Goal: Complete application form: Complete application form

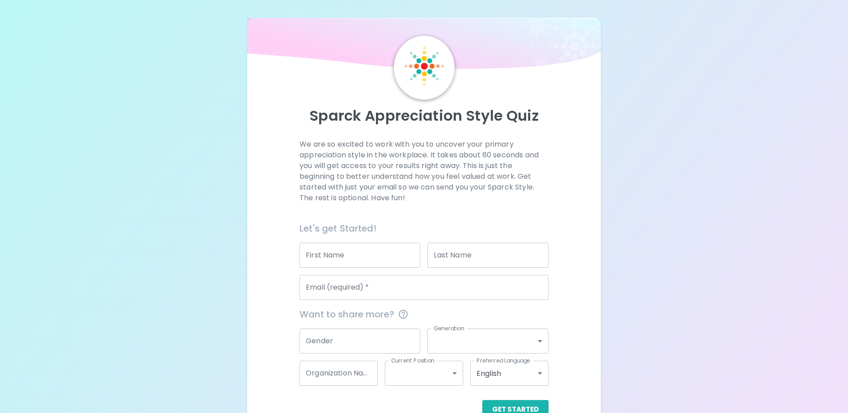
scroll to position [24, 0]
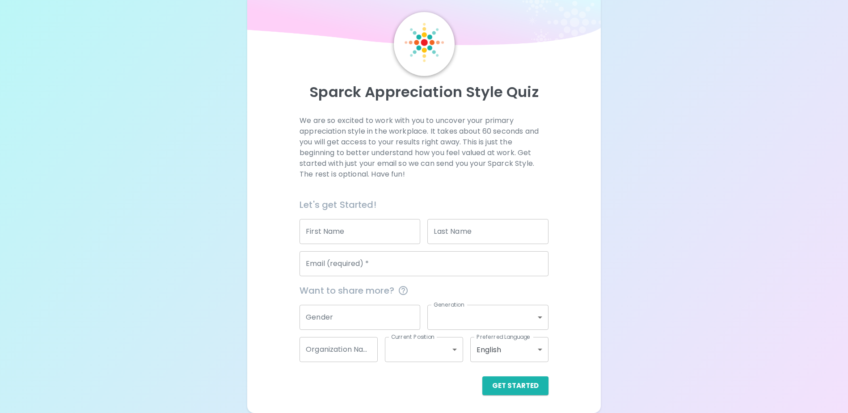
click at [349, 225] on input "First Name" at bounding box center [360, 231] width 121 height 25
type input "WORAWUT"
type input "TOANANT"
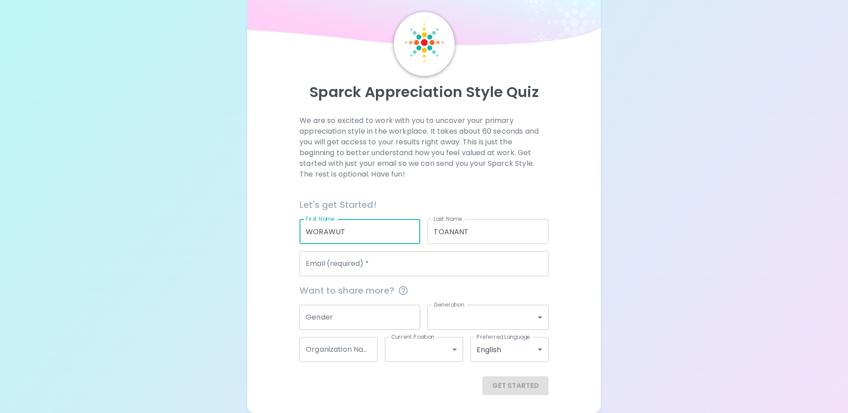
click at [385, 267] on input "Email (required)   *" at bounding box center [424, 263] width 249 height 25
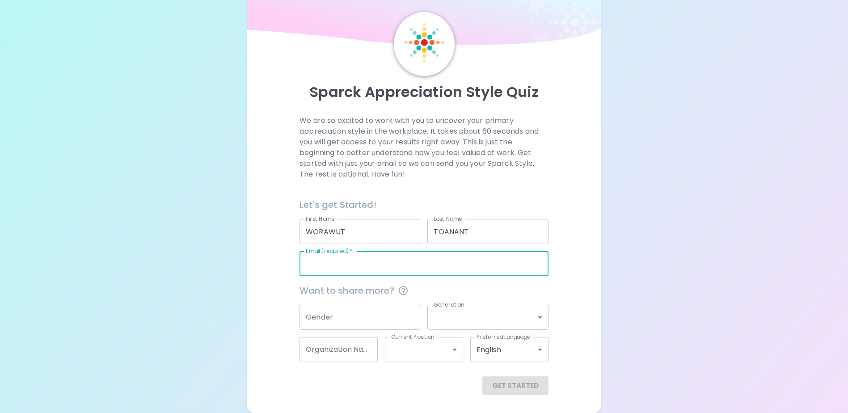
type input "[EMAIL_ADDRESS][DOMAIN_NAME]"
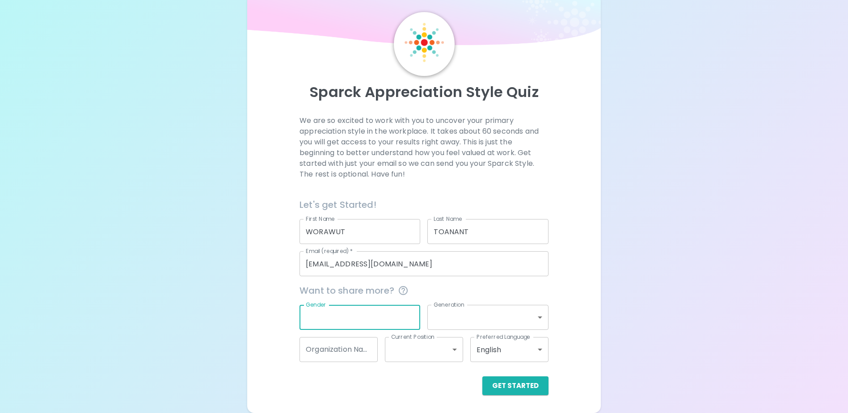
click at [360, 317] on input "Gender" at bounding box center [360, 317] width 121 height 25
click at [259, 303] on div "We are so excited to work with you to uncover your primary appreciation style i…" at bounding box center [424, 255] width 332 height 280
click at [493, 317] on body "Sparck Appreciation Style Quiz We are so excited to work with you to uncover yo…" at bounding box center [424, 194] width 848 height 437
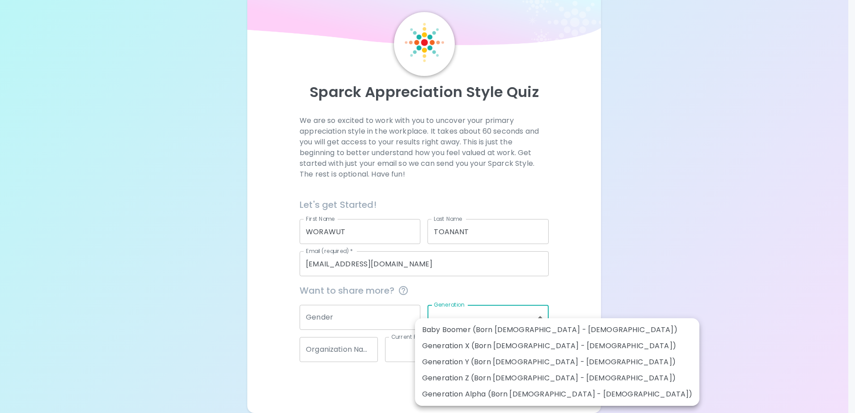
click at [272, 293] on div at bounding box center [427, 206] width 855 height 413
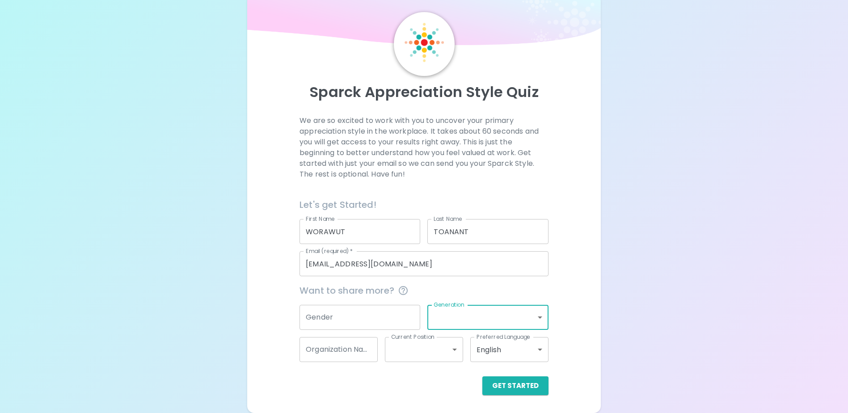
click at [273, 296] on div "We are so excited to work with you to uncover your primary appreciation style i…" at bounding box center [424, 255] width 332 height 280
click at [473, 320] on body "Sparck Appreciation Style Quiz We are so excited to work with you to uncover yo…" at bounding box center [424, 194] width 848 height 437
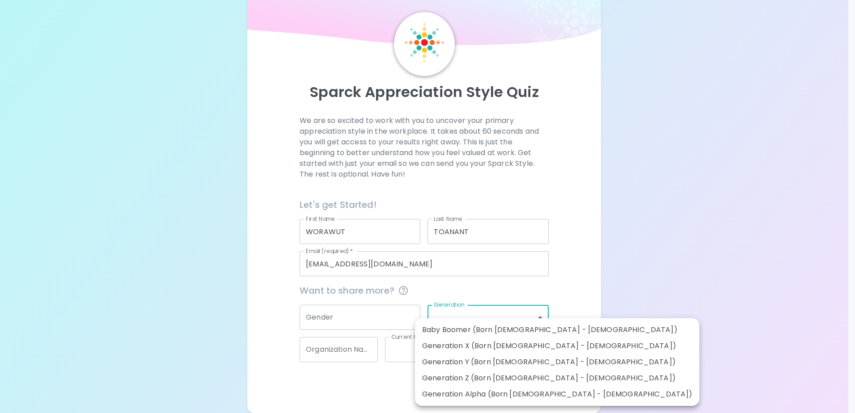
click at [519, 364] on li "Generation Y (Born [DEMOGRAPHIC_DATA] - [DEMOGRAPHIC_DATA])" at bounding box center [557, 362] width 284 height 16
type input "generation_y"
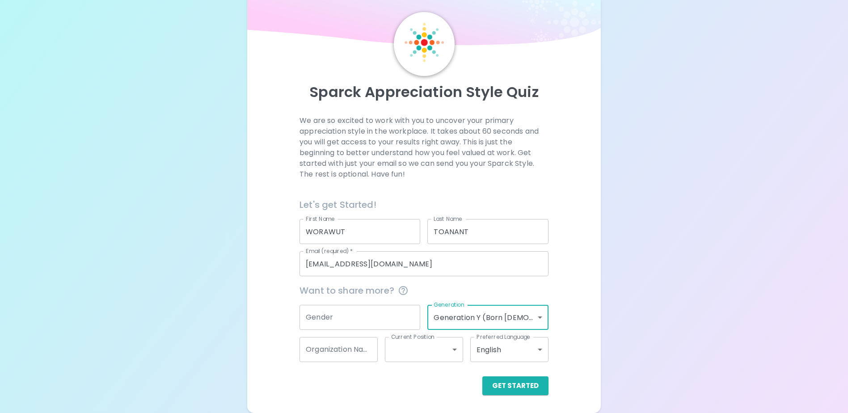
click at [367, 317] on input "Gender" at bounding box center [360, 317] width 121 height 25
drag, startPoint x: 327, startPoint y: 305, endPoint x: 306, endPoint y: 302, distance: 21.7
click at [306, 305] on div "Gender Gender" at bounding box center [360, 317] width 121 height 25
click at [356, 348] on input "Organization Name" at bounding box center [339, 349] width 78 height 25
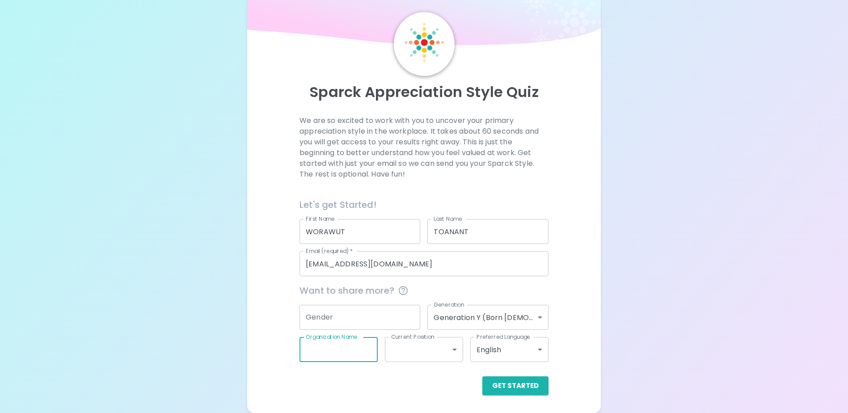
click at [347, 357] on input "Organization Name" at bounding box center [339, 349] width 78 height 25
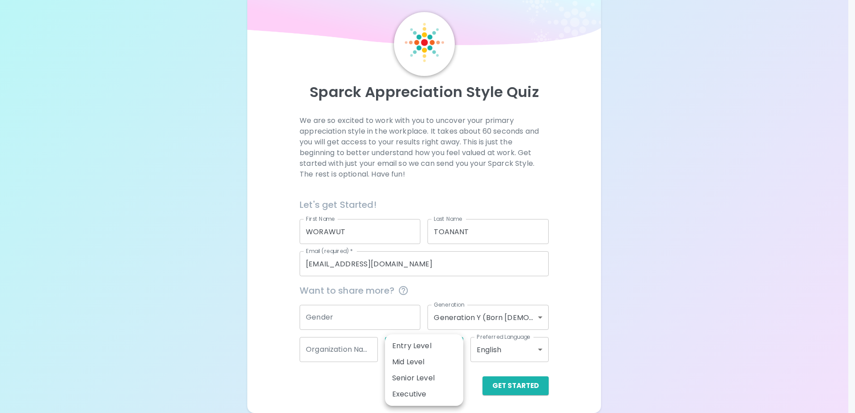
click at [426, 354] on body "Sparck Appreciation Style Quiz We are so excited to work with you to uncover yo…" at bounding box center [427, 194] width 855 height 437
click at [437, 377] on li "Senior Level" at bounding box center [424, 378] width 78 height 16
type input "senior_level"
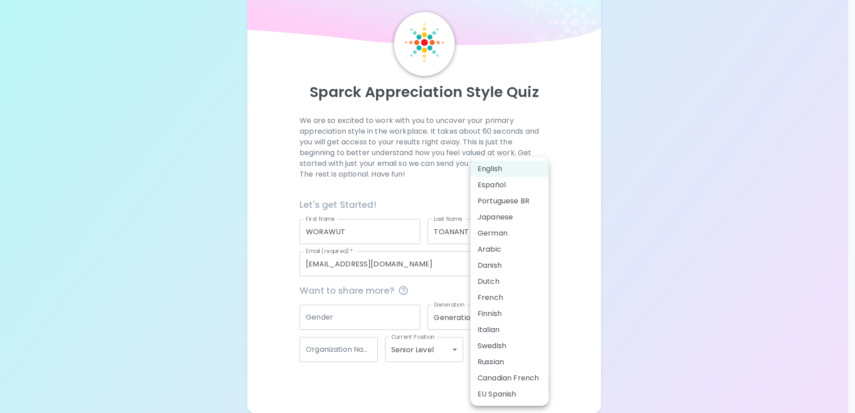
click at [496, 354] on body "Sparck Appreciation Style Quiz We are so excited to work with you to uncover yo…" at bounding box center [427, 194] width 855 height 437
click at [392, 396] on div at bounding box center [427, 206] width 855 height 413
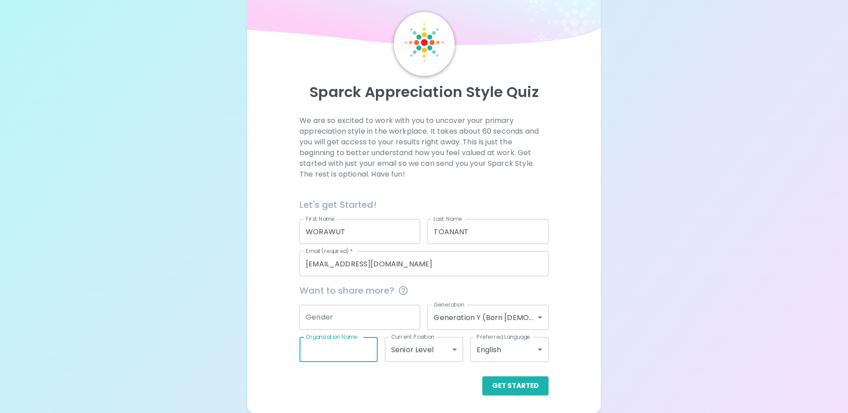
click at [340, 358] on input "Organization Name" at bounding box center [339, 349] width 78 height 25
click at [340, 355] on input "Organization Name" at bounding box center [339, 349] width 78 height 25
click at [339, 354] on input "Organization Name" at bounding box center [339, 349] width 78 height 25
click at [331, 318] on input "Gender" at bounding box center [360, 317] width 121 height 25
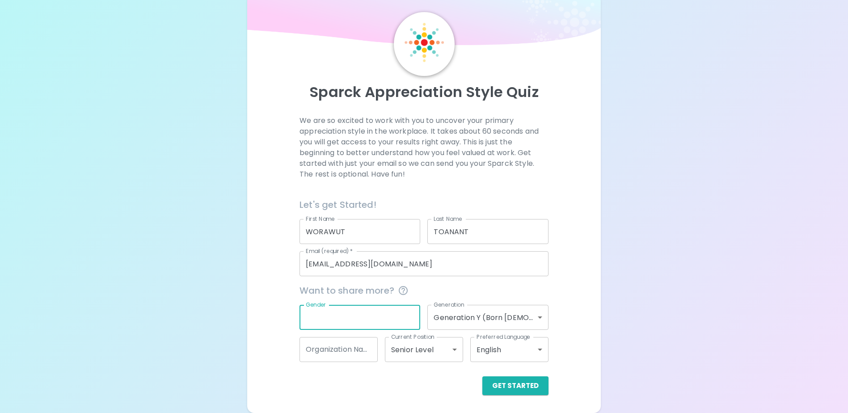
click at [331, 318] on input "Gender" at bounding box center [360, 317] width 121 height 25
click at [287, 343] on div "We are so excited to work with you to uncover your primary appreciation style i…" at bounding box center [424, 255] width 332 height 280
click at [322, 318] on input "man" at bounding box center [360, 317] width 121 height 25
type input "[DEMOGRAPHIC_DATA]"
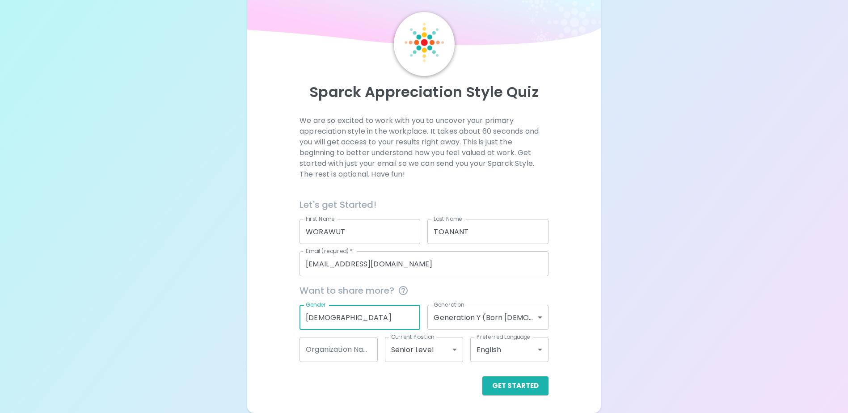
click at [292, 384] on div "We are so excited to work with you to uncover your primary appreciation style i…" at bounding box center [424, 255] width 332 height 280
click at [324, 355] on input "Organization Name" at bounding box center [339, 349] width 78 height 25
drag, startPoint x: 303, startPoint y: 338, endPoint x: 360, endPoint y: 336, distance: 56.8
click at [360, 336] on div "Organization Name Organization Name" at bounding box center [334, 346] width 85 height 32
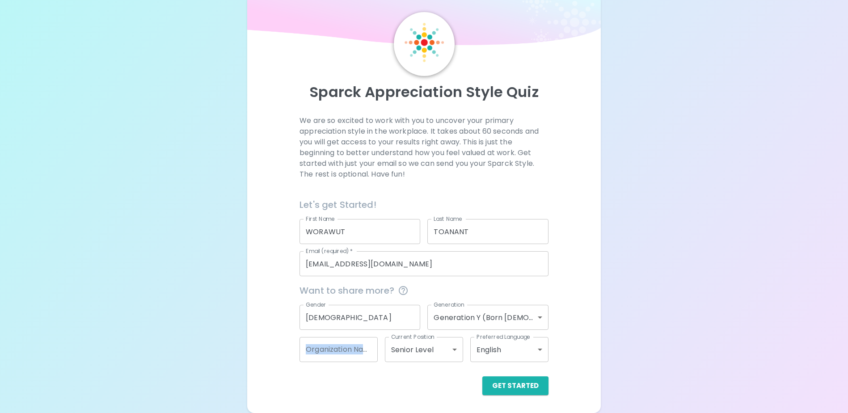
drag, startPoint x: 360, startPoint y: 336, endPoint x: 328, endPoint y: 340, distance: 32.1
click at [328, 340] on div "Organization Name Organization Name" at bounding box center [334, 346] width 85 height 32
click at [335, 352] on input "Organization Name" at bounding box center [339, 349] width 78 height 25
click at [323, 333] on div "Organization Name Organization Name" at bounding box center [334, 346] width 85 height 32
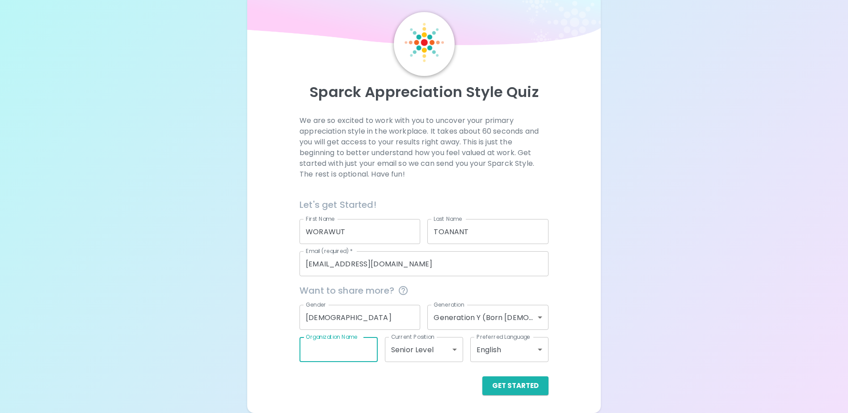
click at [313, 348] on input "Organization Name" at bounding box center [339, 349] width 78 height 25
drag, startPoint x: 321, startPoint y: 337, endPoint x: 394, endPoint y: 348, distance: 74.2
click at [394, 348] on div "Want to share more? Gender [DEMOGRAPHIC_DATA] Gender Generation Generation Y (B…" at bounding box center [420, 319] width 256 height 86
copy div "Organization Name Organization Name Current Position"
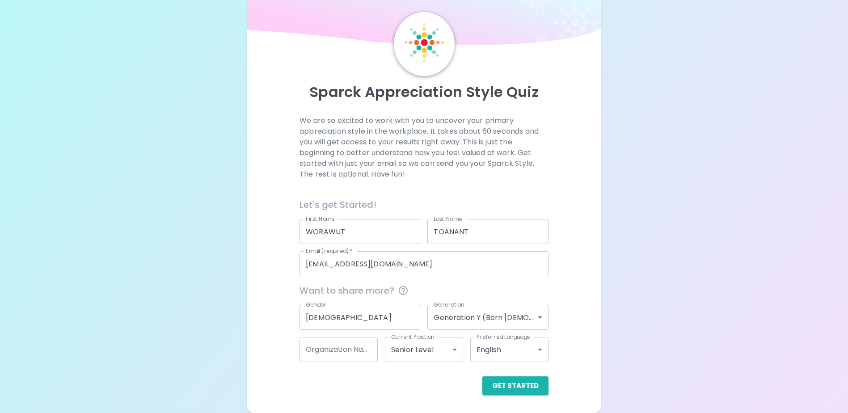
click at [306, 344] on input "Organization Name" at bounding box center [339, 349] width 78 height 25
type input "?"
type input "ME Drive"
click at [511, 390] on button "Get Started" at bounding box center [516, 386] width 66 height 19
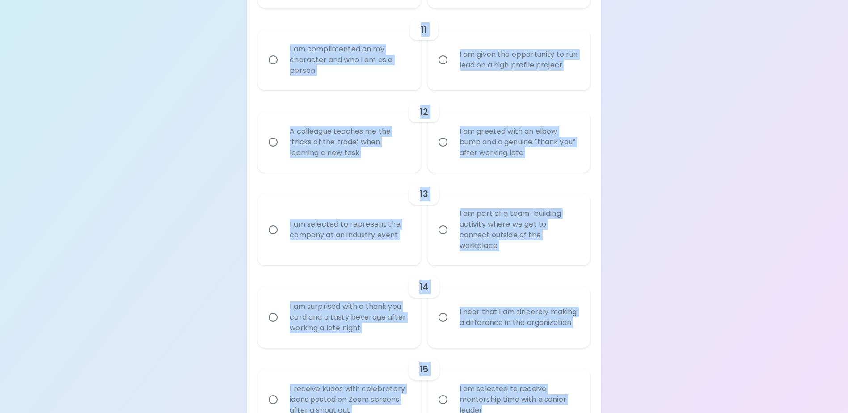
scroll to position [1090, 0]
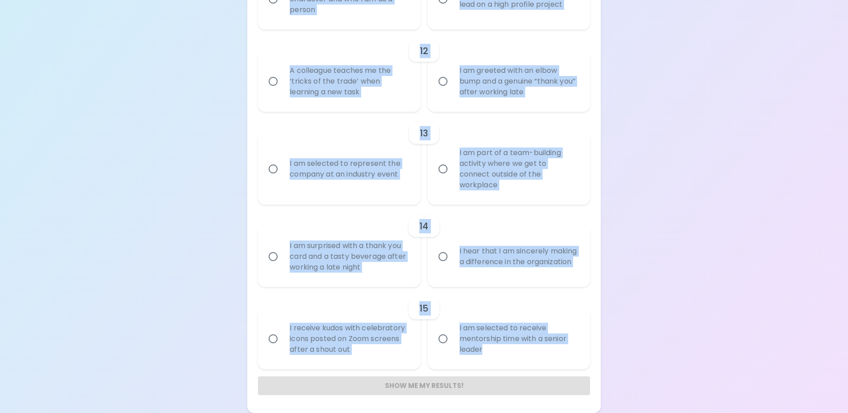
drag, startPoint x: 277, startPoint y: 93, endPoint x: 652, endPoint y: 335, distance: 445.2
copy div "Loremip Dolo Sitame Consectetura Elits Doei tempo inci utla etdo mag aliquaeni …"
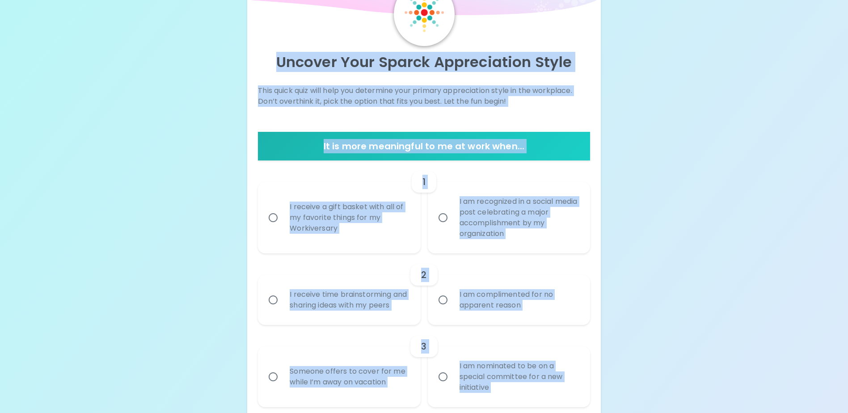
scroll to position [0, 0]
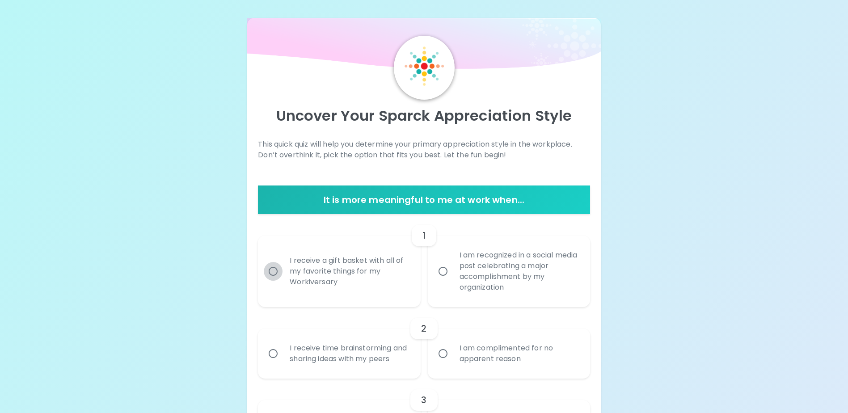
click at [276, 274] on input "I receive a gift basket with all of my favorite things for my Workiversary" at bounding box center [273, 271] width 19 height 19
radio input "true"
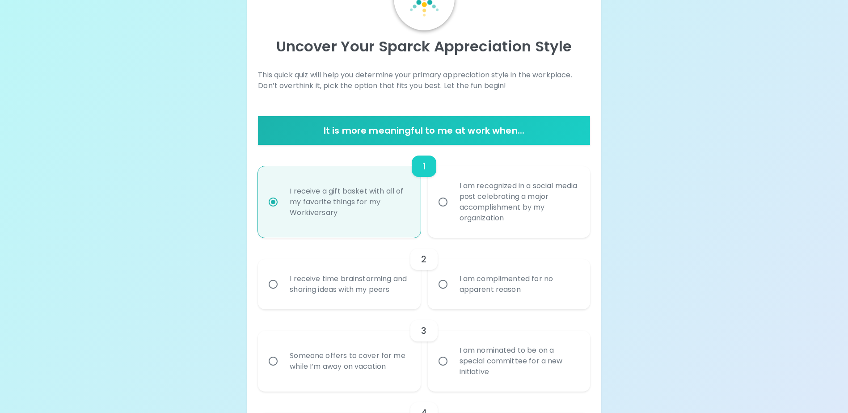
scroll to position [72, 0]
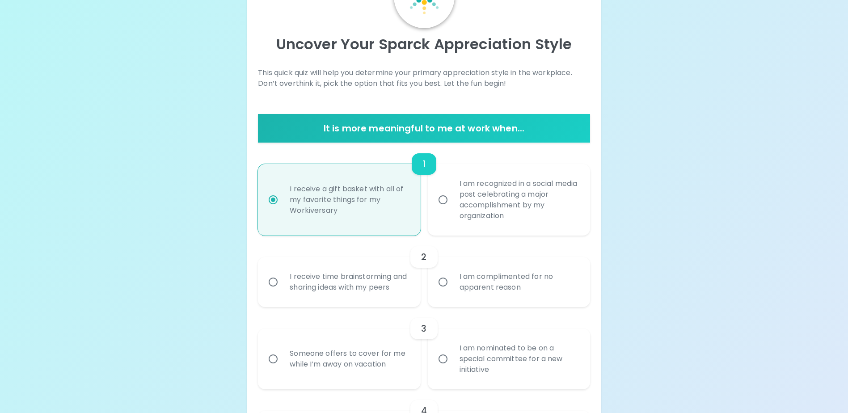
click at [443, 199] on input "I am recognized in a social media post celebrating a major accomplishment by my…" at bounding box center [443, 200] width 19 height 19
radio input "true"
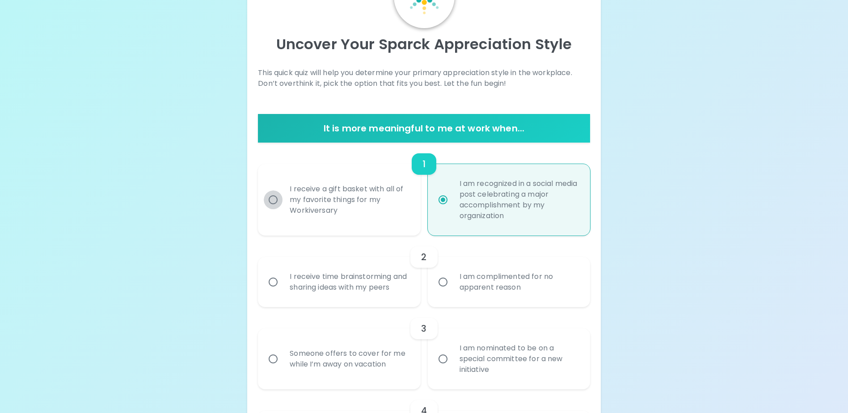
click at [277, 200] on input "I receive a gift basket with all of my favorite things for my Workiversary" at bounding box center [273, 200] width 19 height 19
radio input "true"
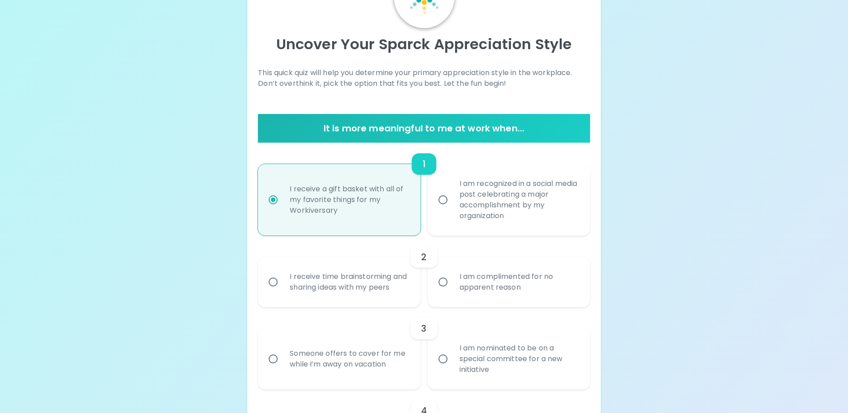
click at [443, 289] on input "I am complimented for no apparent reason" at bounding box center [443, 282] width 19 height 19
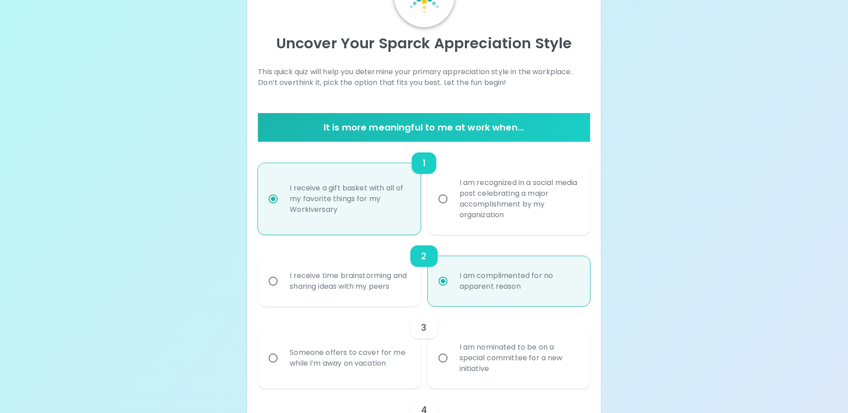
scroll to position [143, 0]
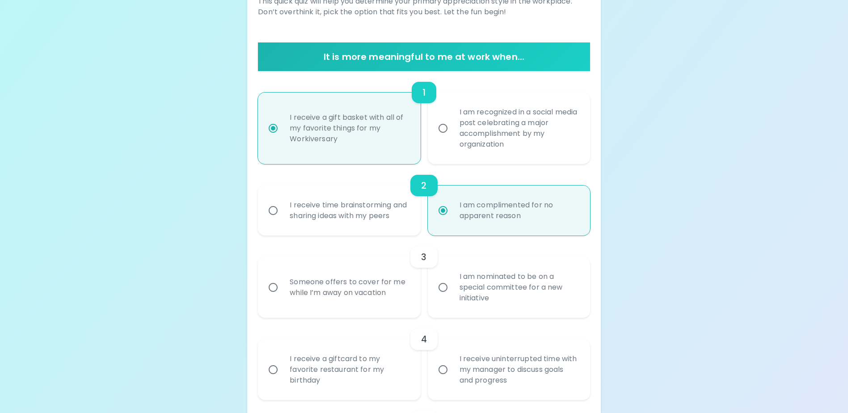
radio input "true"
click at [440, 297] on input "I am nominated to be on a special committee for a new initiative" at bounding box center [443, 287] width 19 height 19
radio input "false"
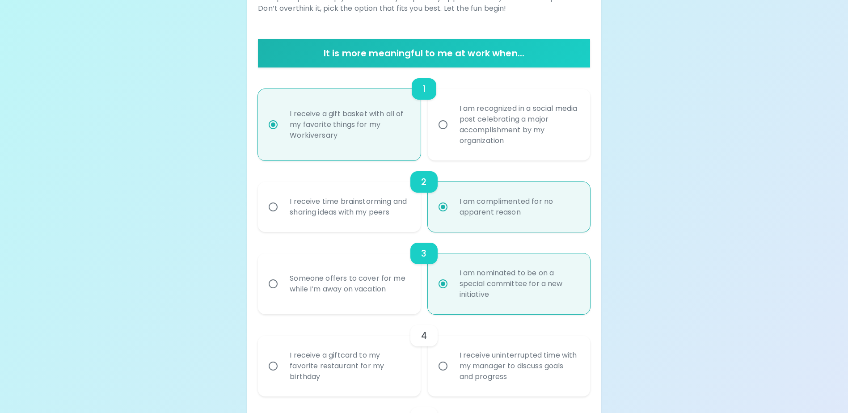
scroll to position [215, 0]
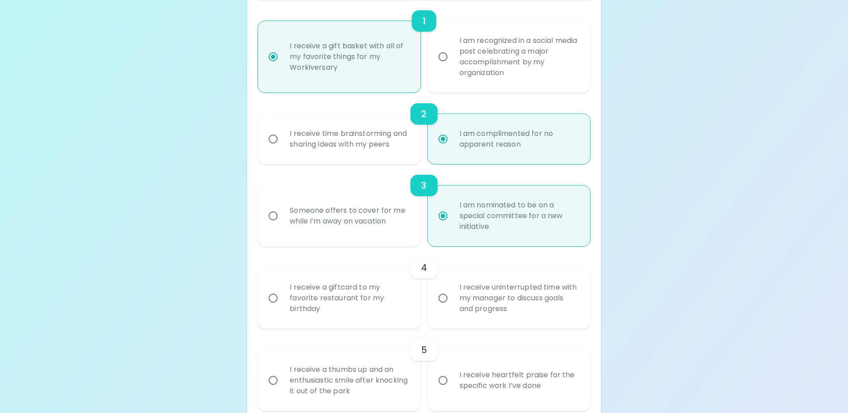
radio input "true"
click at [442, 308] on input "I receive uninterrupted time with my manager to discuss goals and progress" at bounding box center [443, 298] width 19 height 19
radio input "false"
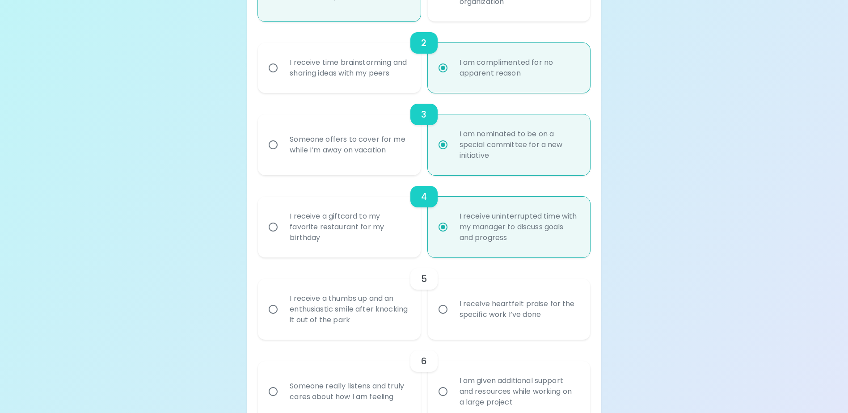
scroll to position [286, 0]
radio input "true"
click at [272, 318] on input "I receive a thumbs up and an enthusiastic smile after knocking it out of the pa…" at bounding box center [273, 309] width 19 height 19
radio input "false"
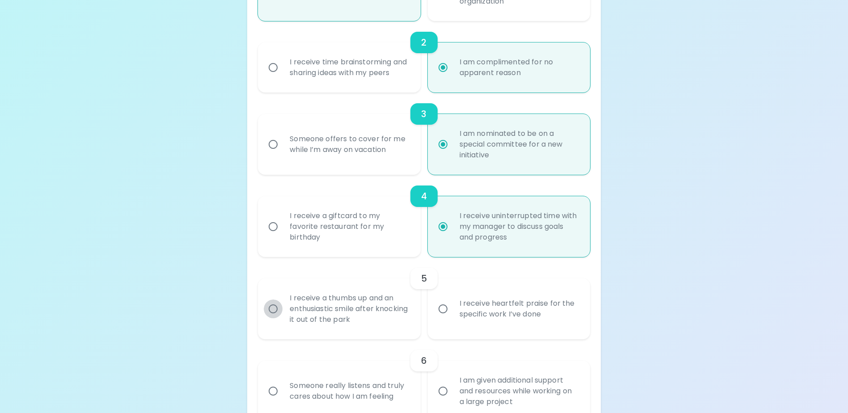
radio input "false"
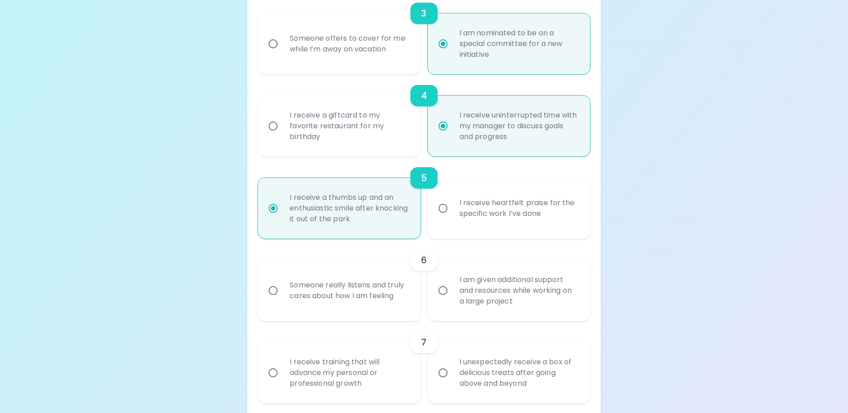
scroll to position [403, 0]
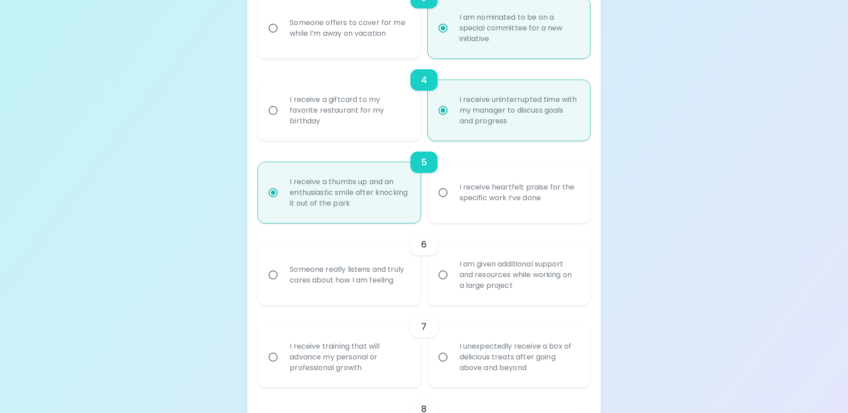
radio input "true"
click at [443, 284] on input "I am given additional support and resources while working on a large project" at bounding box center [443, 275] width 19 height 19
radio input "false"
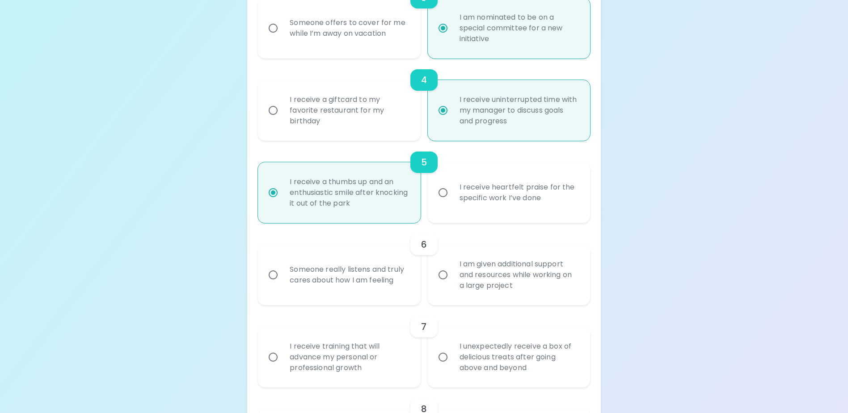
radio input "false"
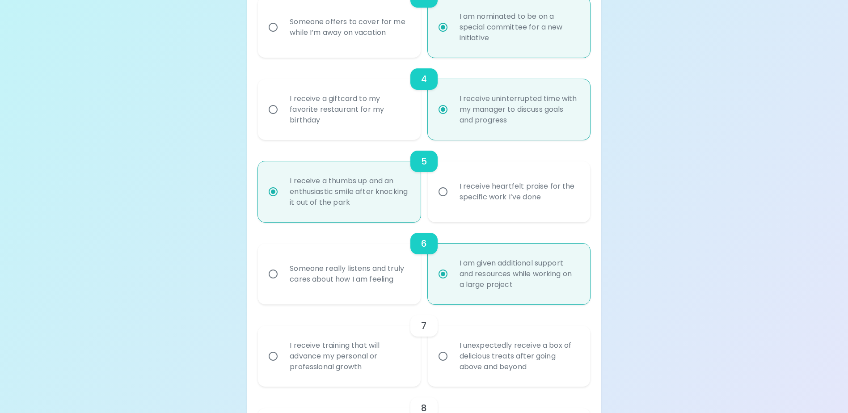
scroll to position [474, 0]
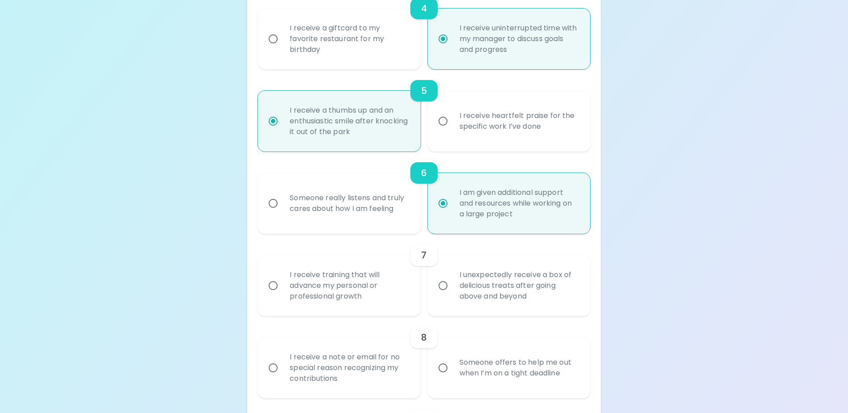
radio input "true"
click at [272, 294] on input "I receive training that will advance my personal or professional growth" at bounding box center [273, 285] width 19 height 19
radio input "false"
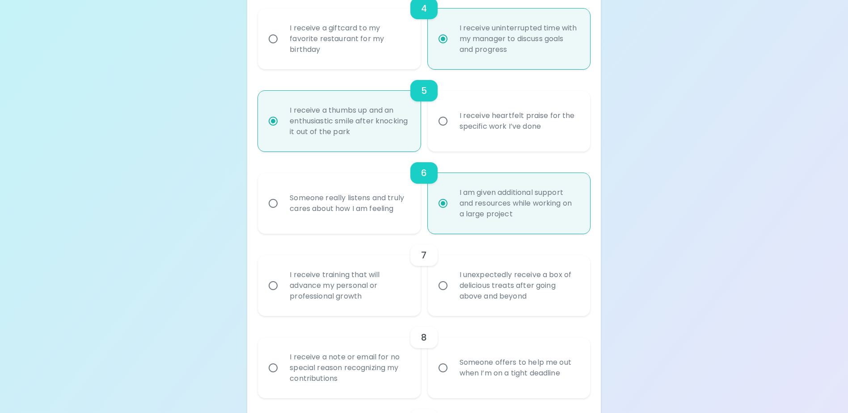
radio input "false"
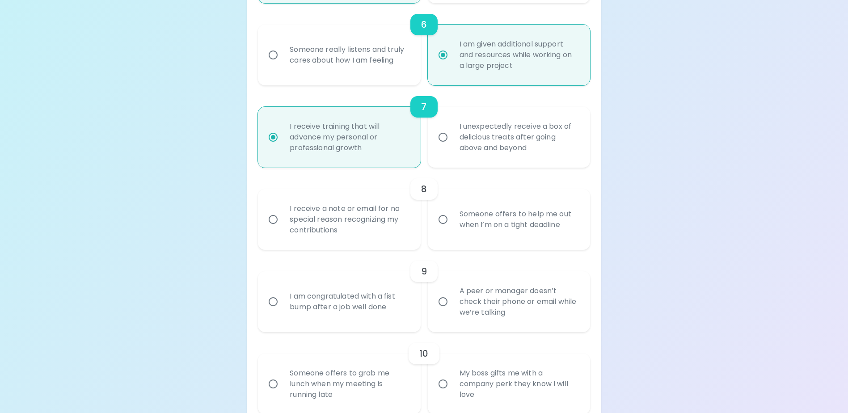
scroll to position [635, 0]
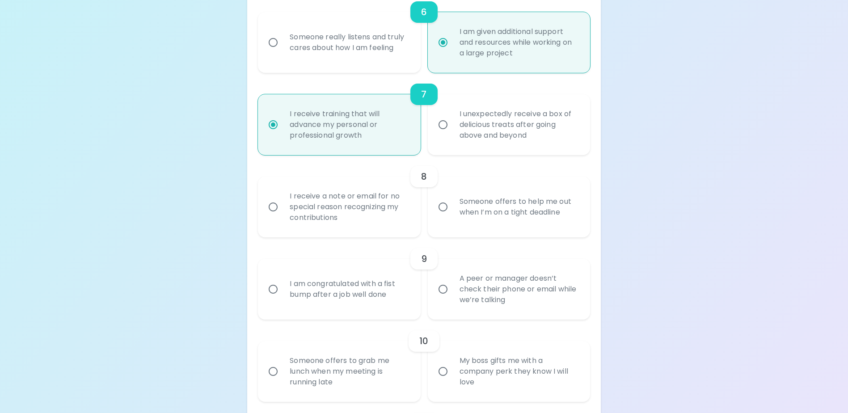
radio input "true"
click at [274, 216] on input "I receive a note or email for no special reason recognizing my contributions" at bounding box center [273, 207] width 19 height 19
radio input "false"
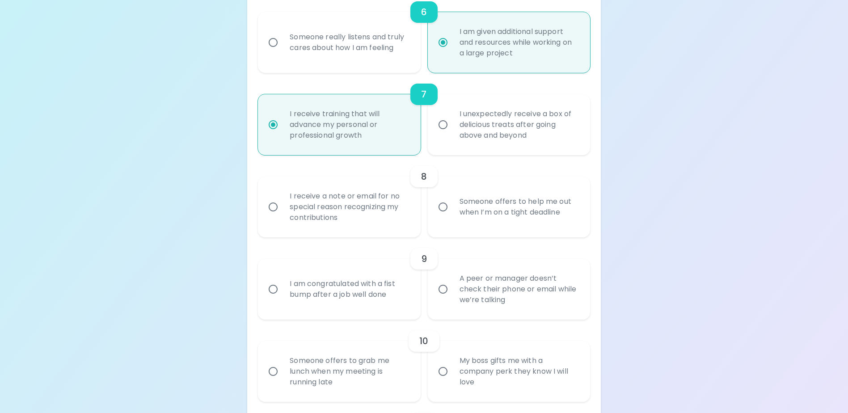
radio input "false"
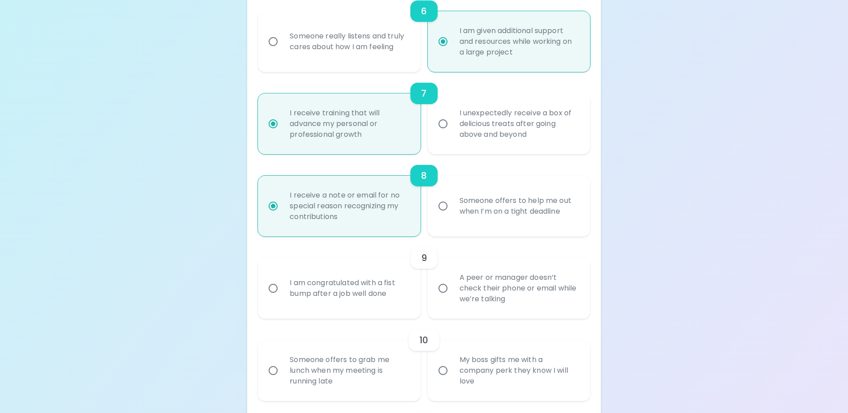
scroll to position [707, 0]
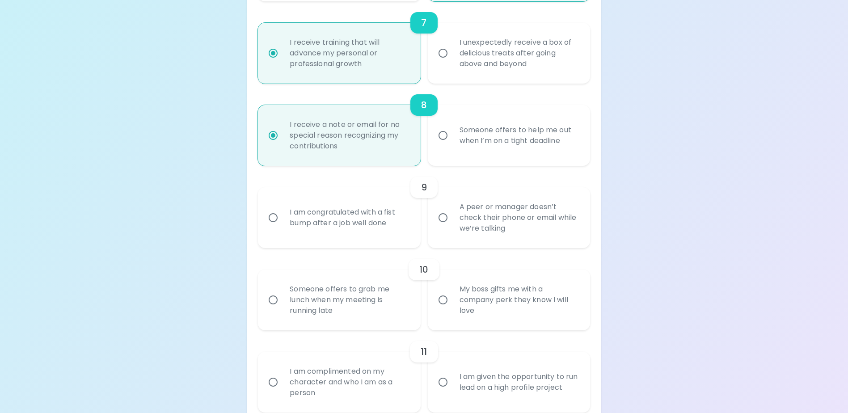
radio input "true"
click at [278, 227] on input "I am congratulated with a fist bump after a job well done" at bounding box center [273, 217] width 19 height 19
radio input "false"
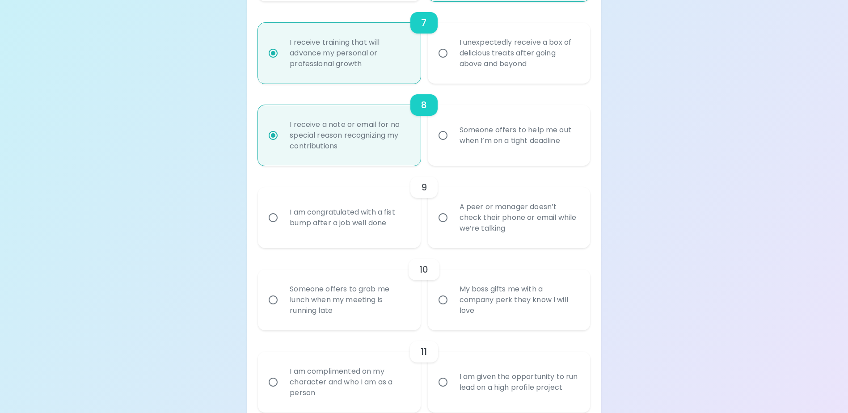
radio input "false"
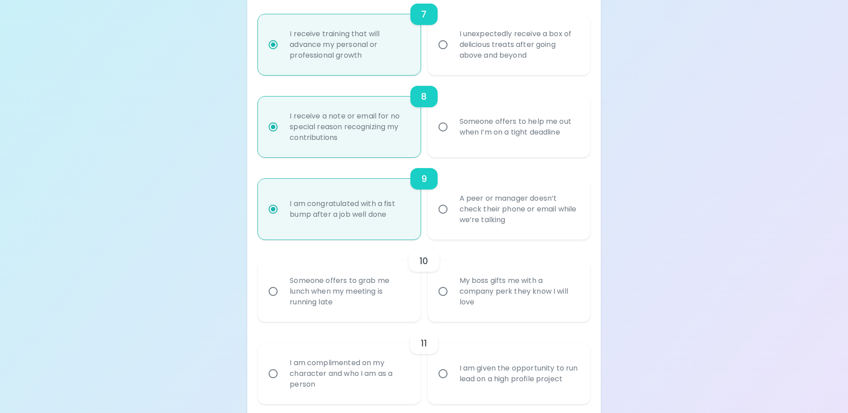
scroll to position [778, 0]
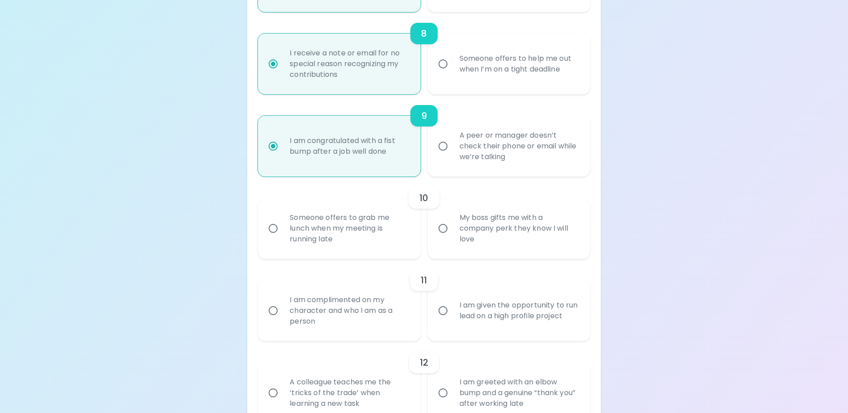
radio input "true"
click at [445, 237] on input "My boss gifts me with a company perk they know I will love" at bounding box center [443, 228] width 19 height 19
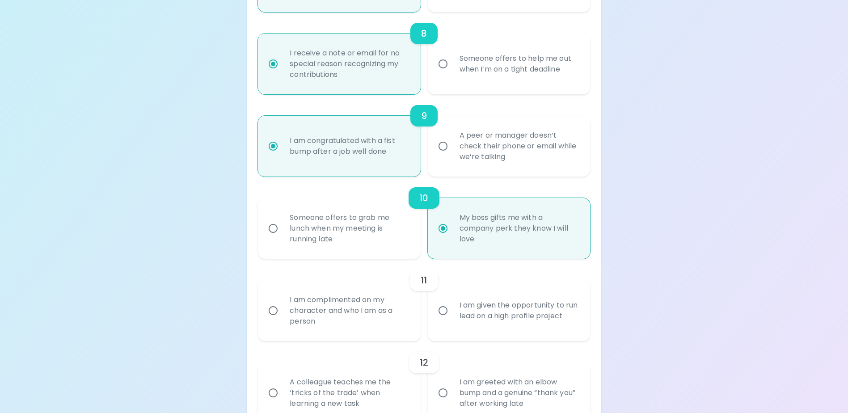
radio input "false"
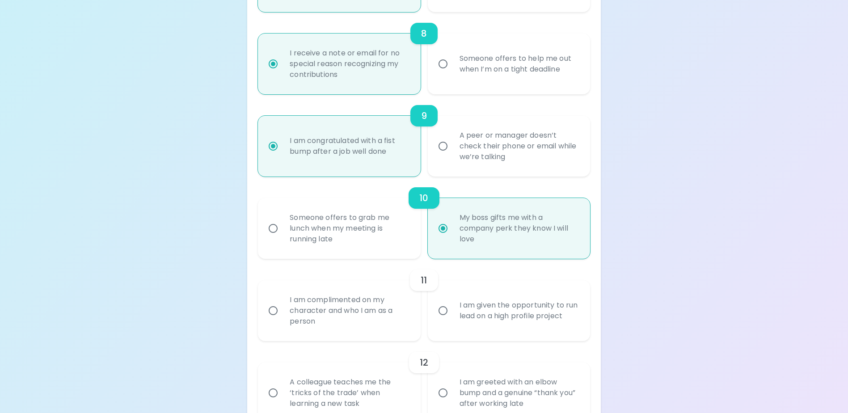
radio input "false"
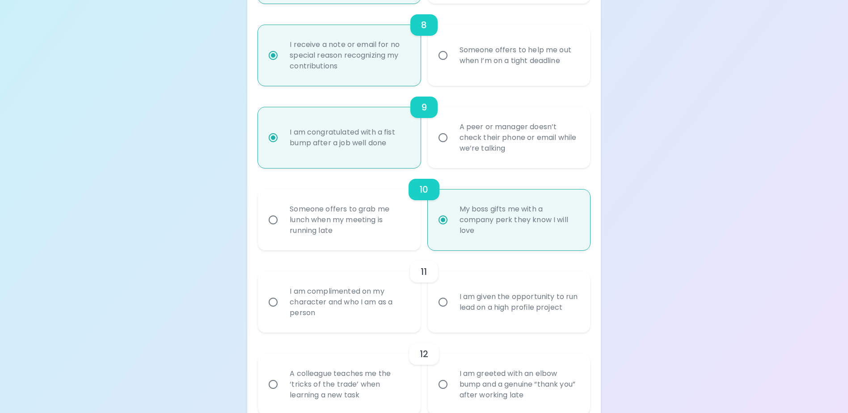
scroll to position [850, 0]
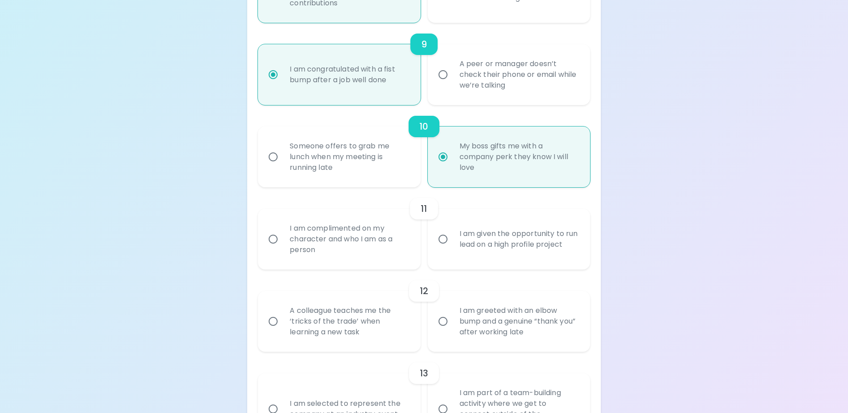
radio input "true"
click at [272, 249] on input "I am complimented on my character and who I am as a person" at bounding box center [273, 239] width 19 height 19
radio input "false"
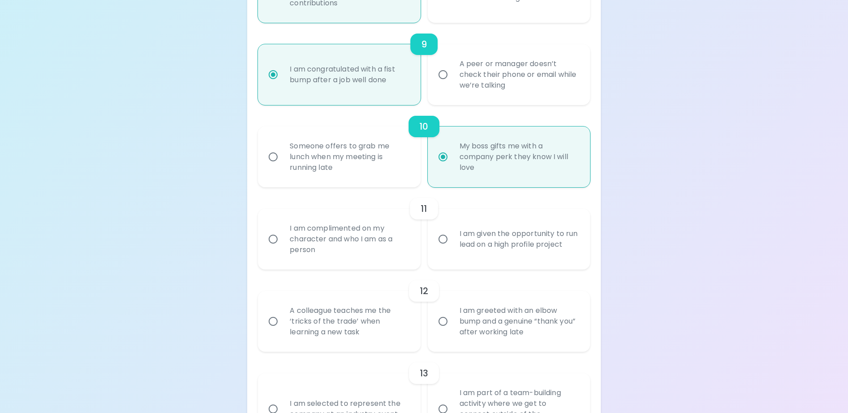
radio input "false"
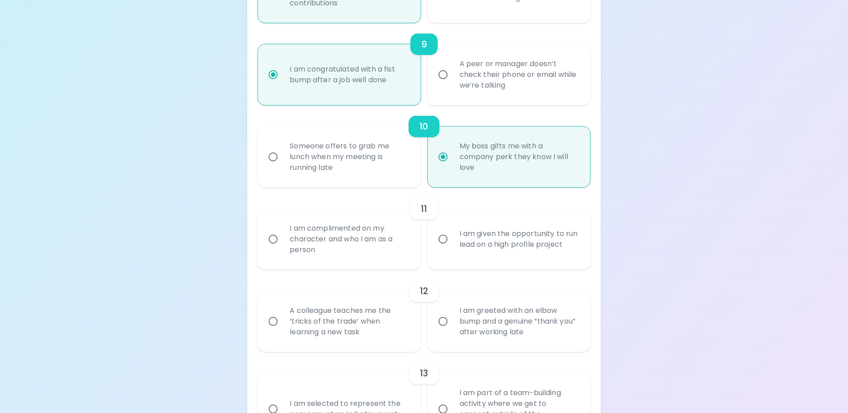
radio input "false"
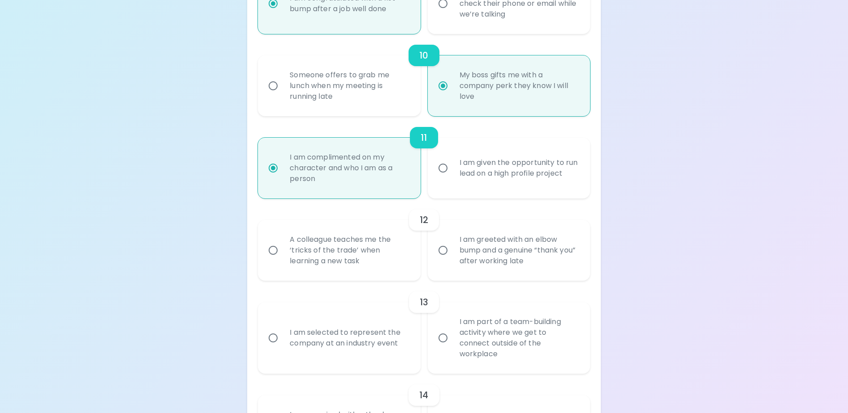
scroll to position [921, 0]
radio input "true"
click at [272, 253] on input "A colleague teaches me the ‘tricks of the trade’ when learning a new task" at bounding box center [273, 250] width 19 height 19
radio input "false"
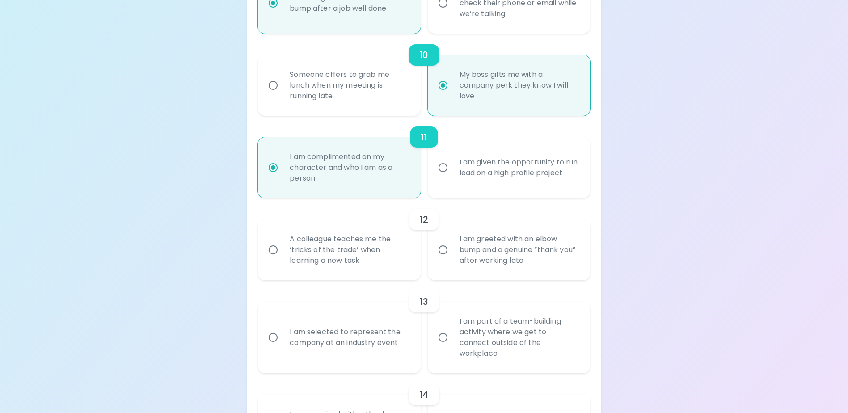
radio input "false"
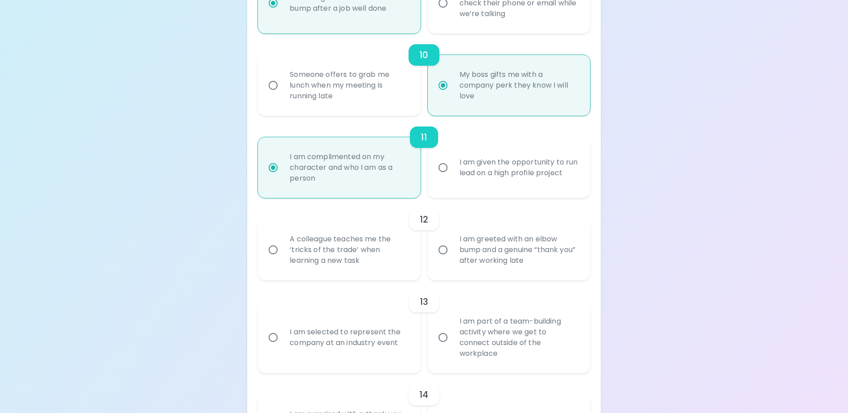
radio input "false"
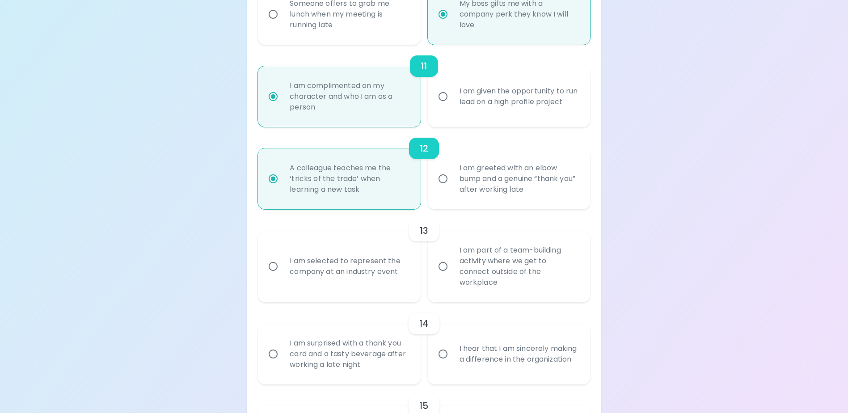
scroll to position [993, 0]
radio input "true"
click at [442, 271] on input "I am part of a team-building activity where we get to connect outside of the wo…" at bounding box center [443, 266] width 19 height 19
radio input "false"
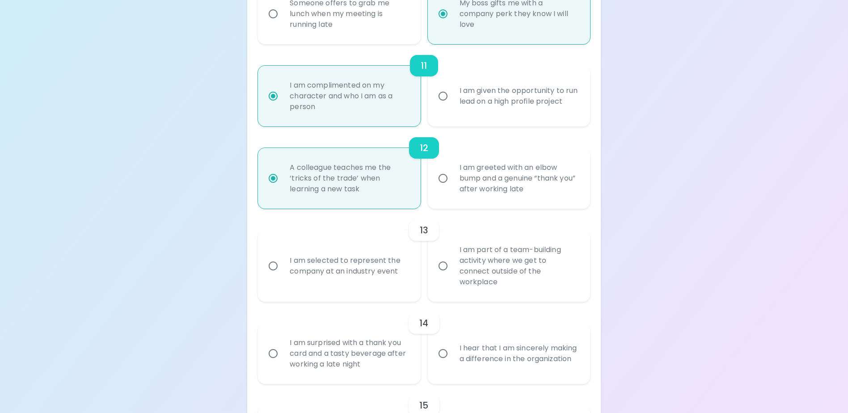
radio input "false"
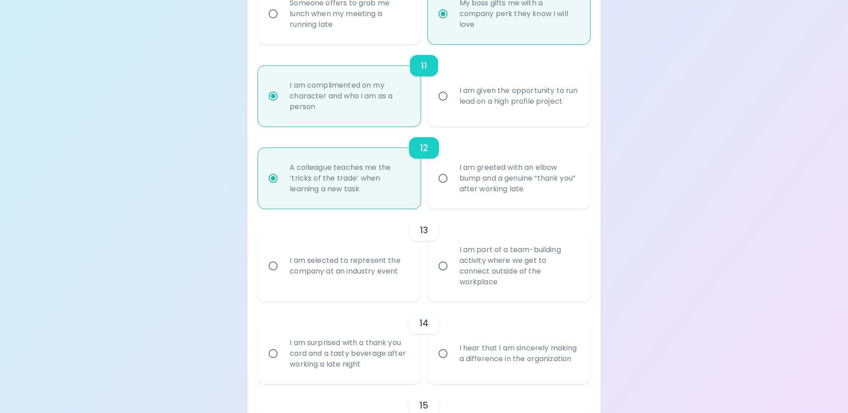
radio input "false"
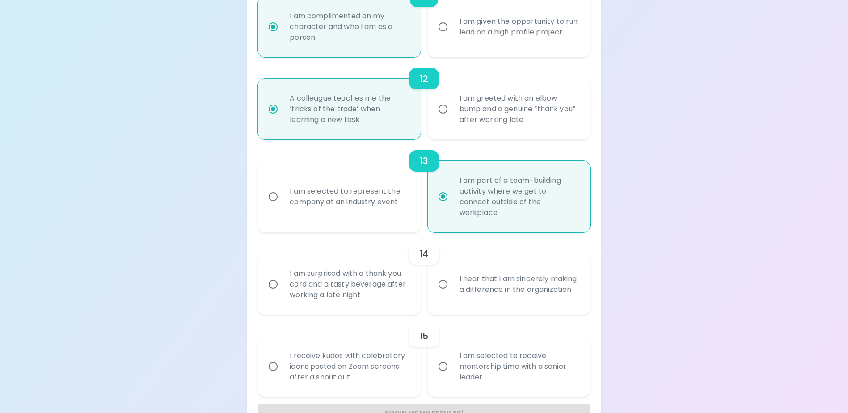
scroll to position [1064, 0]
radio input "true"
click at [280, 279] on input "I am surprised with a thank you card and a tasty beverage after working a late …" at bounding box center [273, 282] width 19 height 19
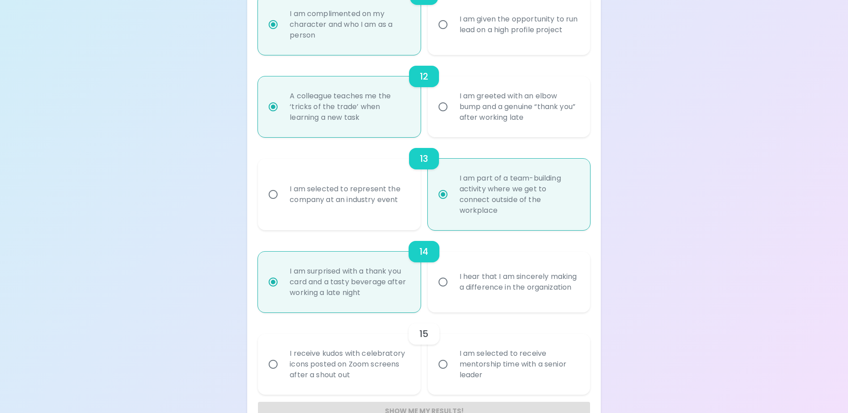
radio input "false"
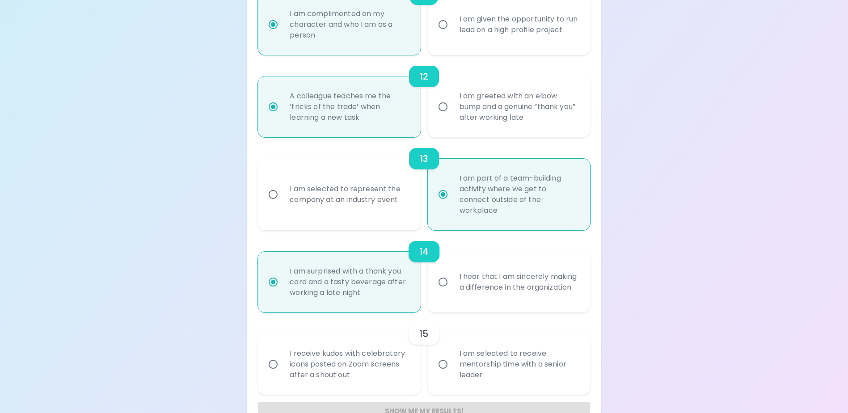
radio input "false"
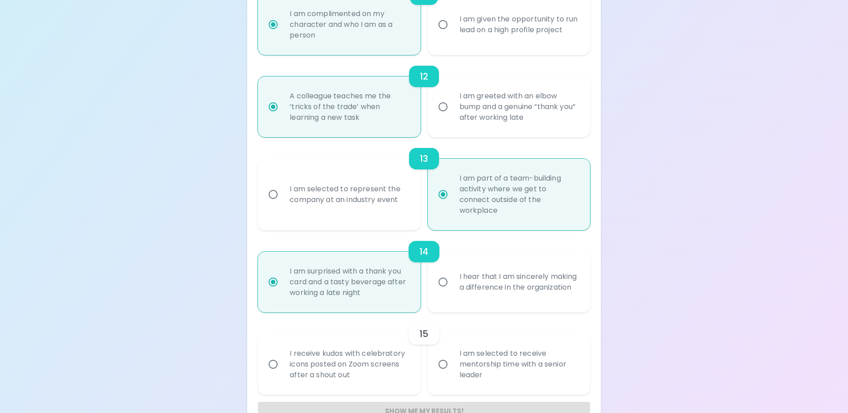
radio input "false"
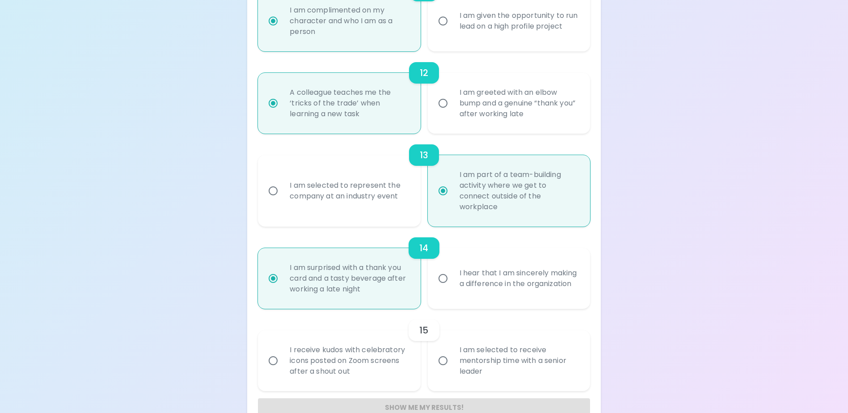
scroll to position [1090, 0]
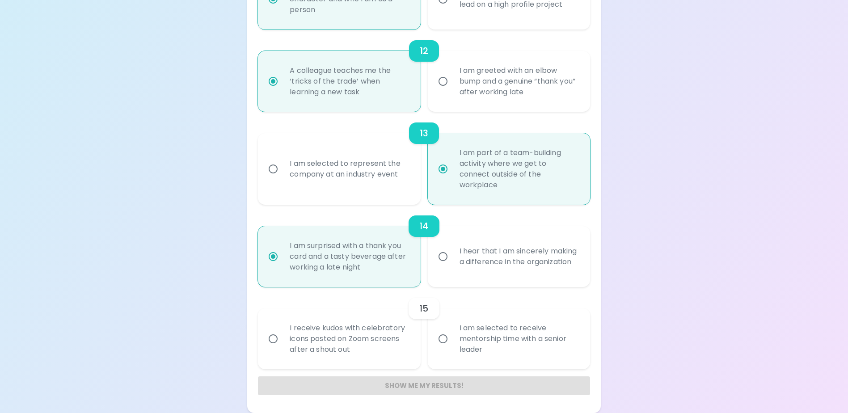
radio input "true"
click at [438, 338] on input "I am selected to receive mentorship time with a senior leader" at bounding box center [443, 339] width 19 height 19
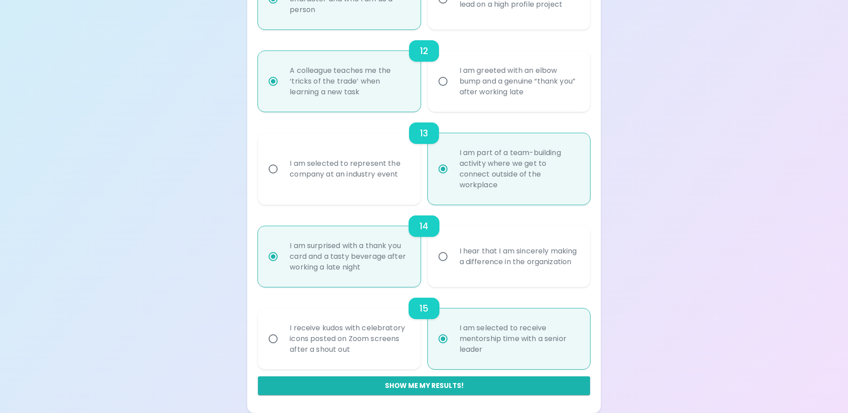
radio input "false"
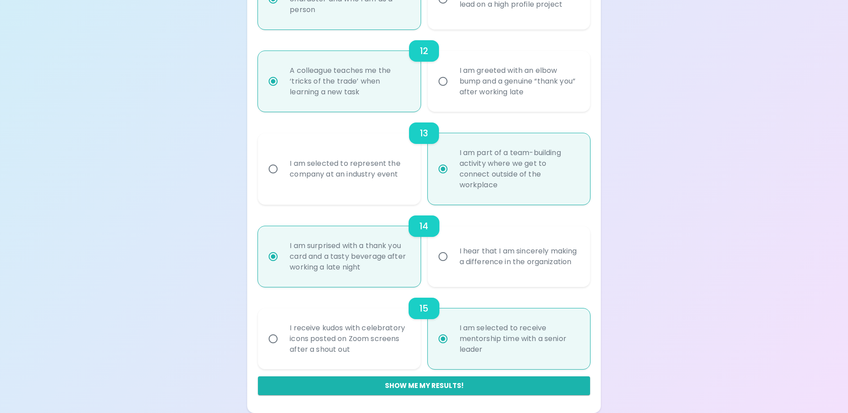
radio input "false"
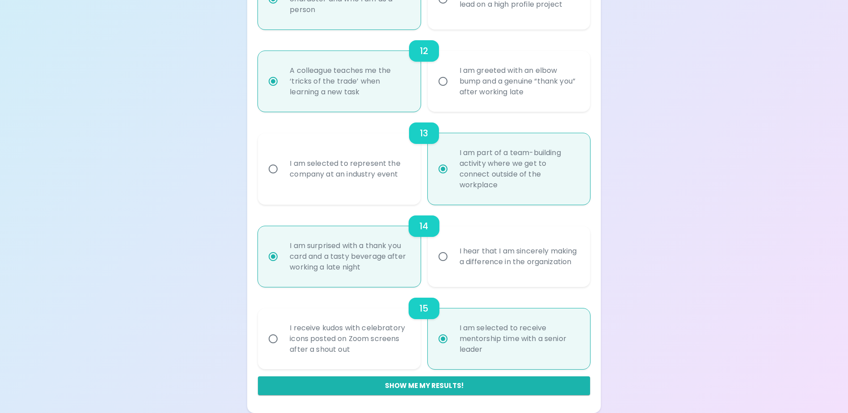
radio input "false"
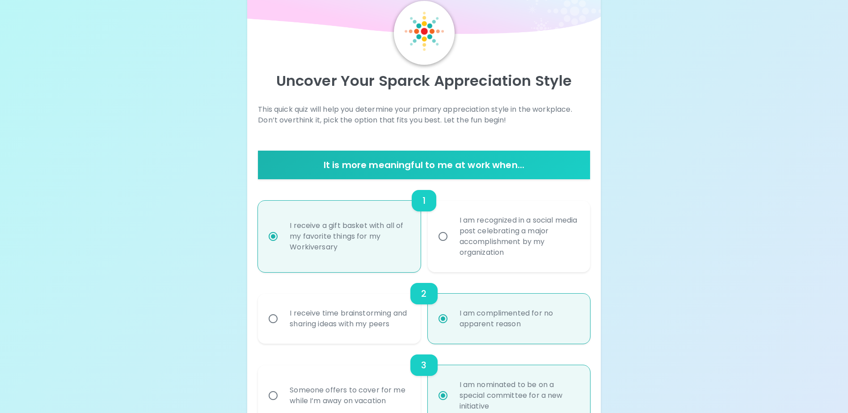
scroll to position [0, 0]
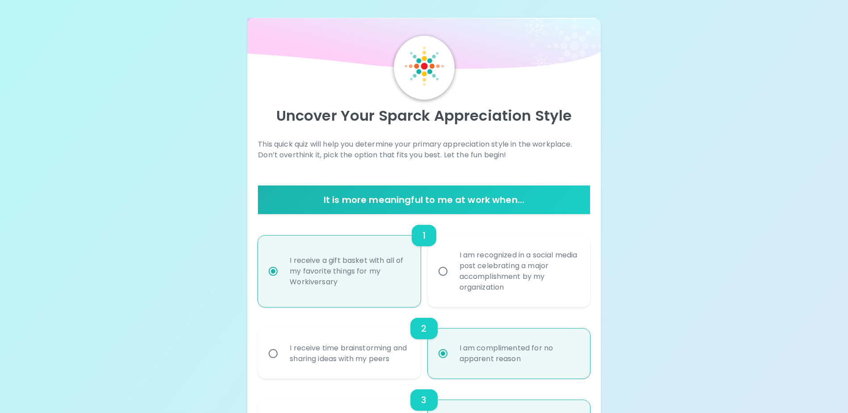
radio input "true"
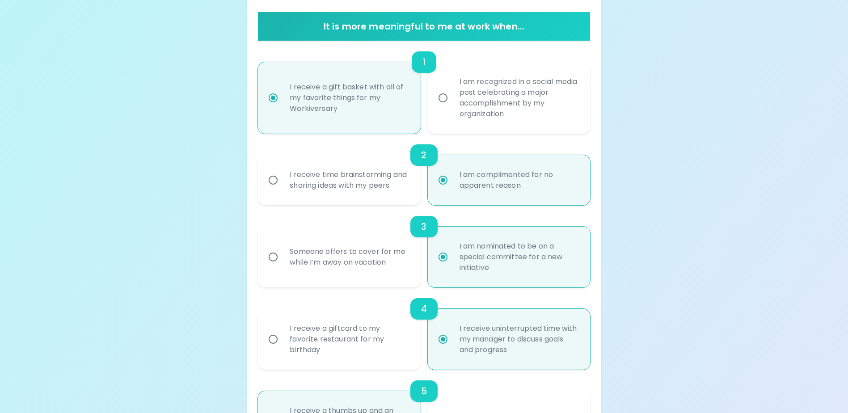
scroll to position [268, 0]
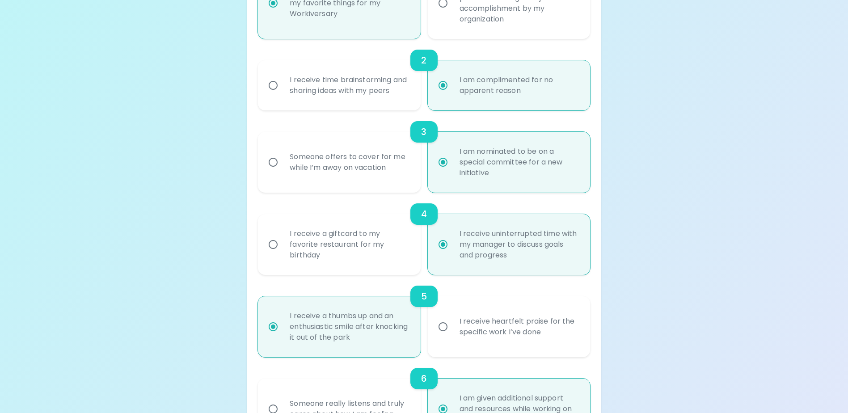
radio input "true"
click at [273, 254] on input "I receive a giftcard to my favorite restaurant for my birthday" at bounding box center [273, 244] width 19 height 19
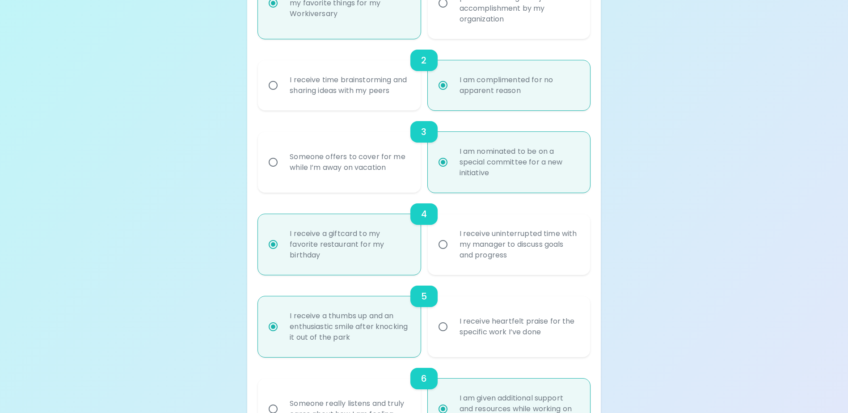
radio input "false"
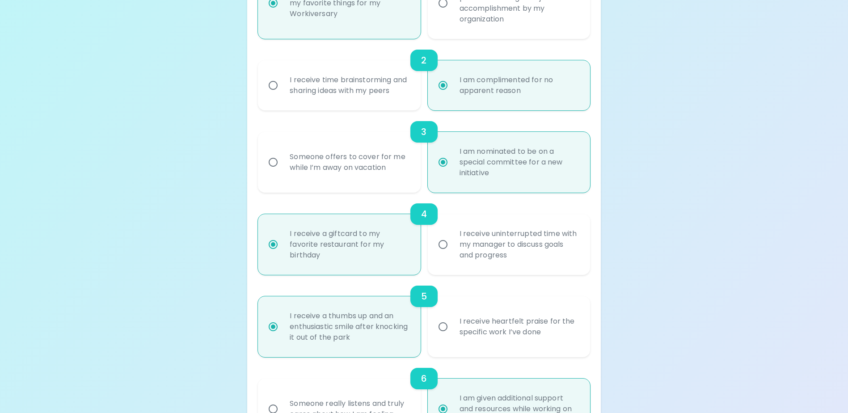
radio input "false"
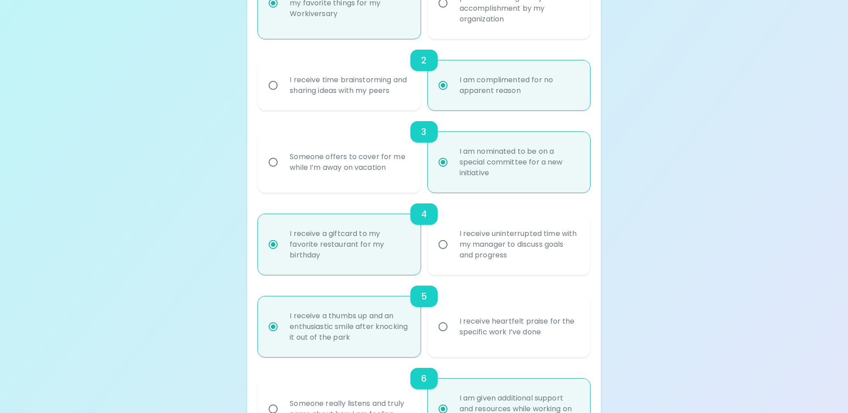
radio input "false"
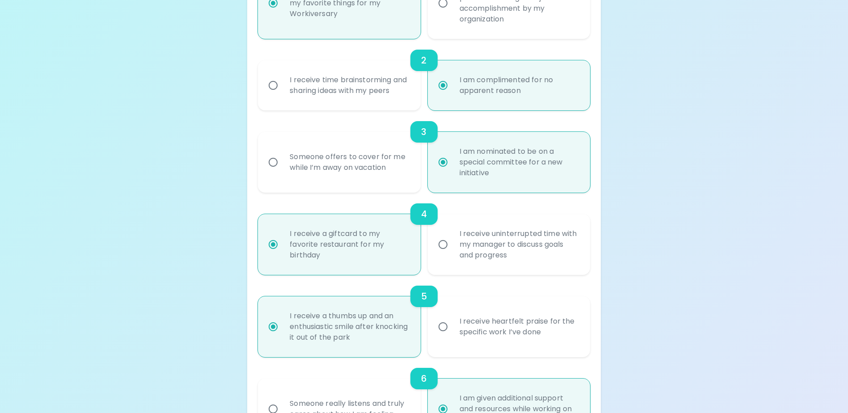
radio input "true"
click at [444, 254] on input "I receive uninterrupted time with my manager to discuss goals and progress" at bounding box center [443, 244] width 19 height 19
radio input "false"
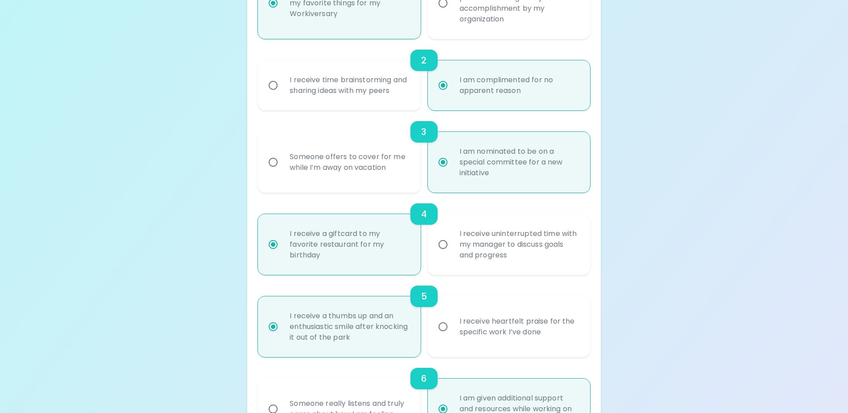
radio input "false"
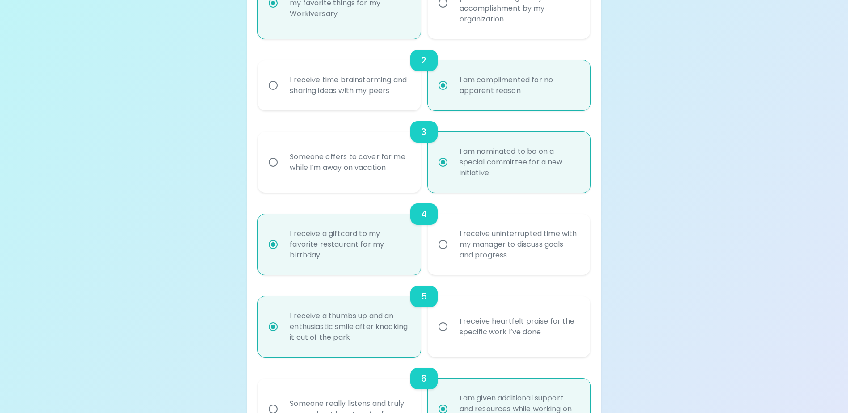
radio input "false"
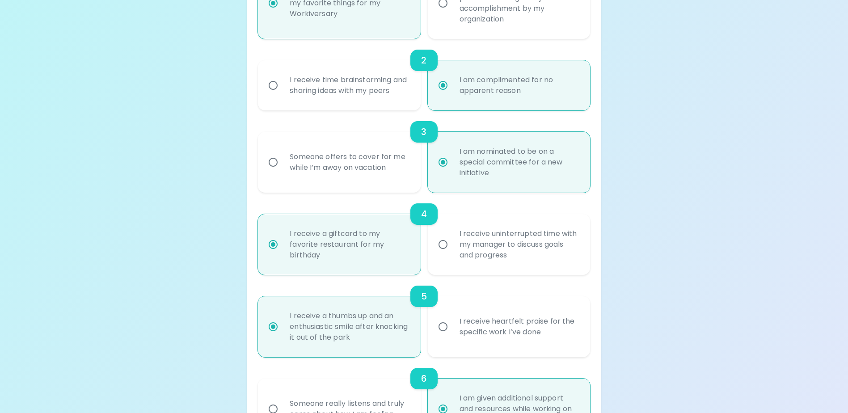
radio input "false"
radio input "true"
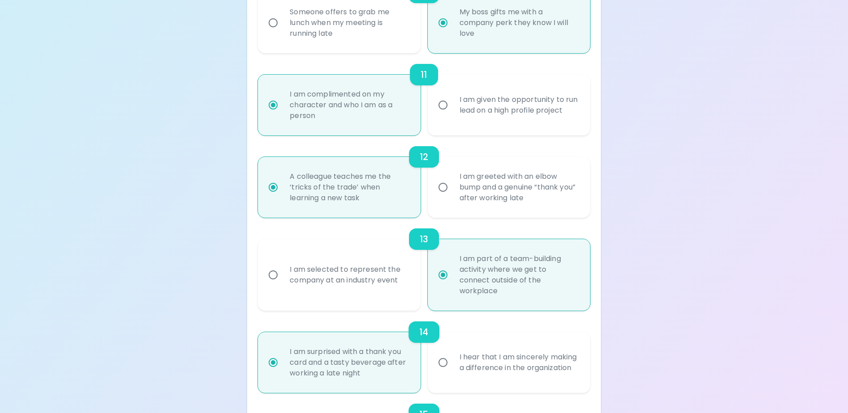
scroll to position [1090, 0]
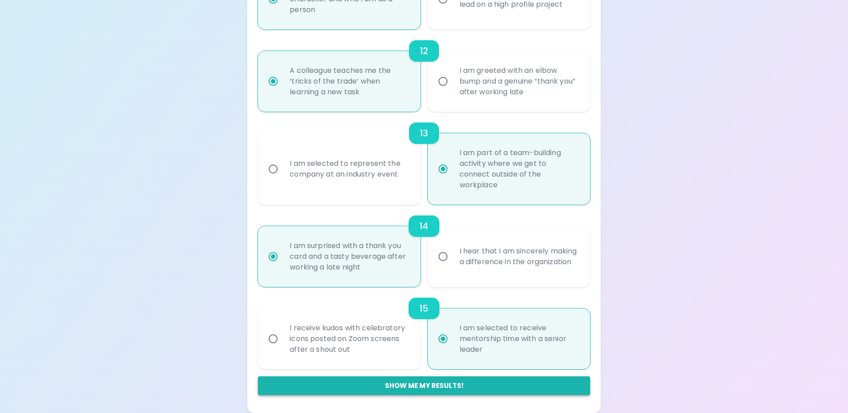
radio input "true"
click at [428, 386] on button "Show me my results!" at bounding box center [424, 386] width 332 height 19
radio input "false"
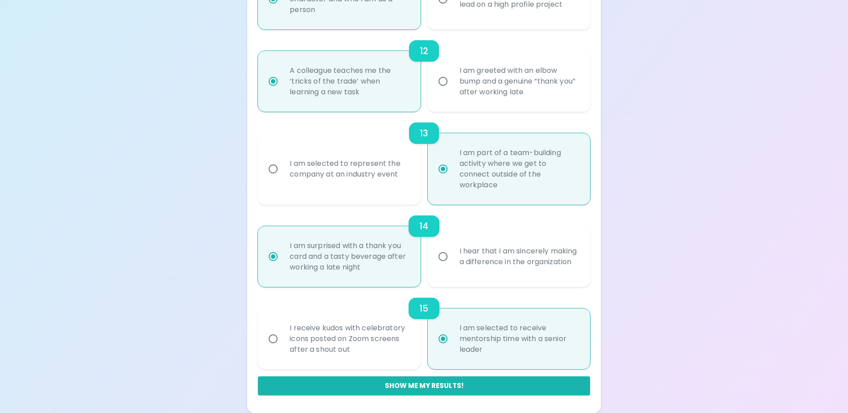
radio input "false"
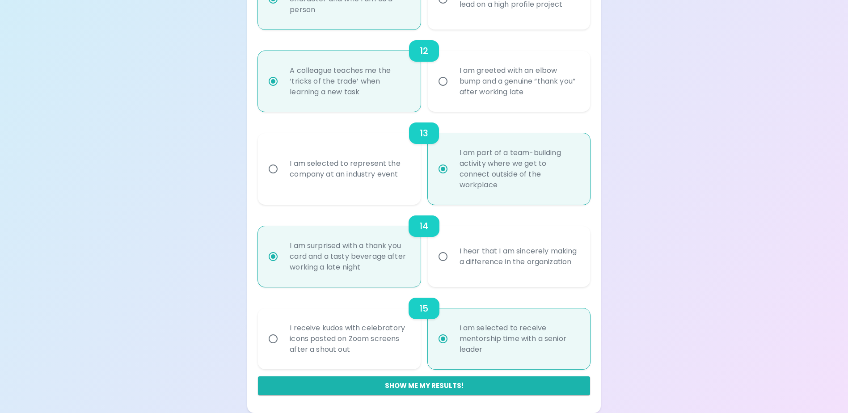
radio input "false"
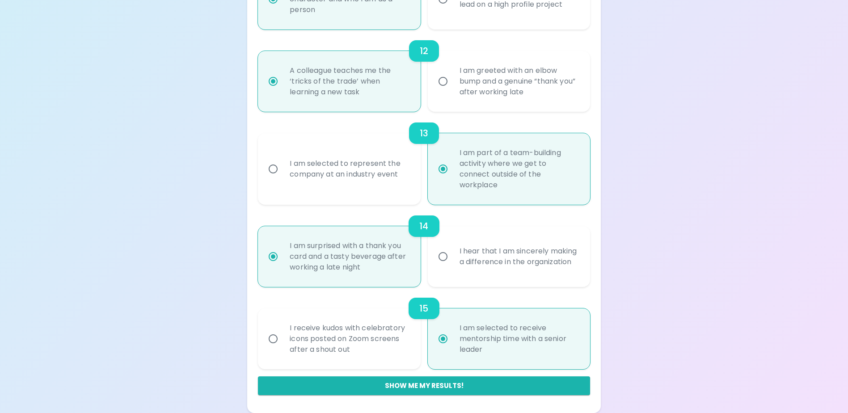
radio input "true"
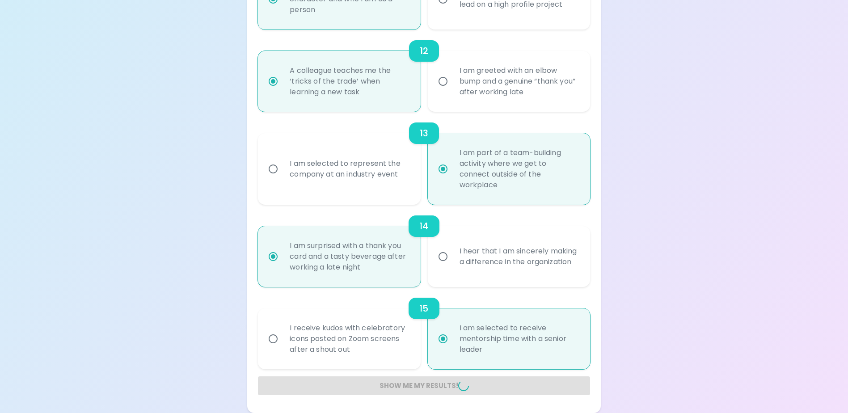
radio input "false"
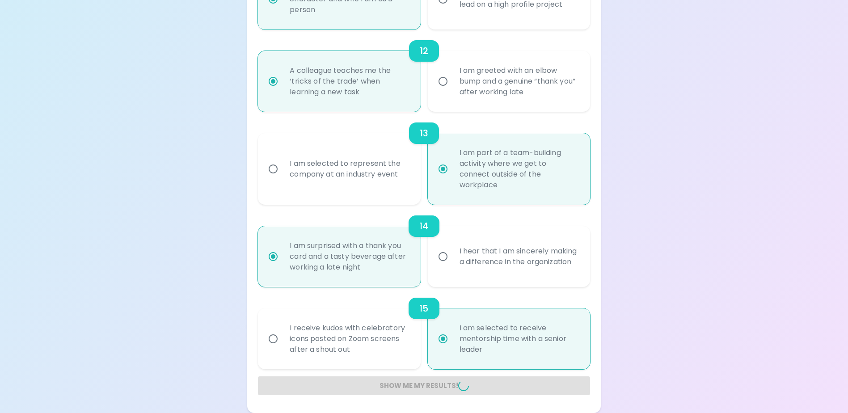
radio input "false"
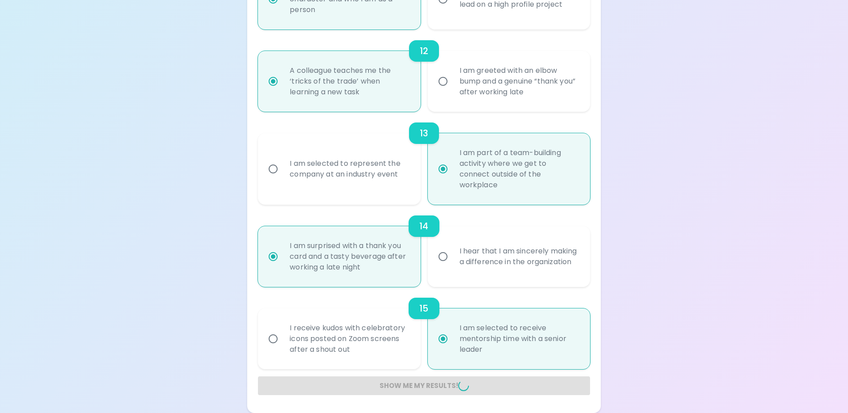
radio input "false"
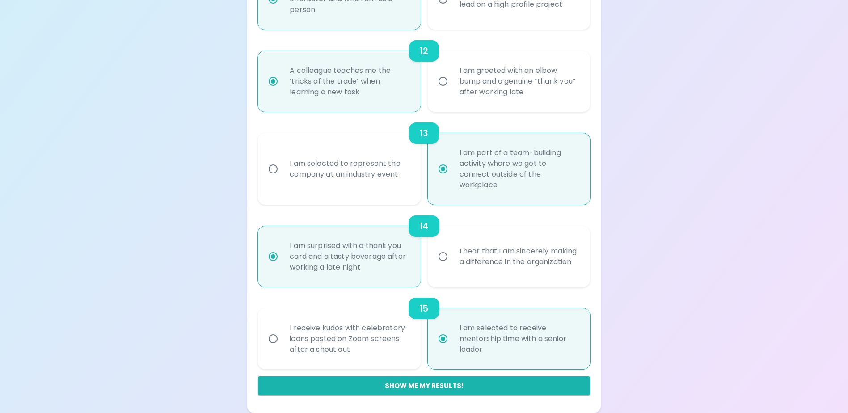
scroll to position [547, 0]
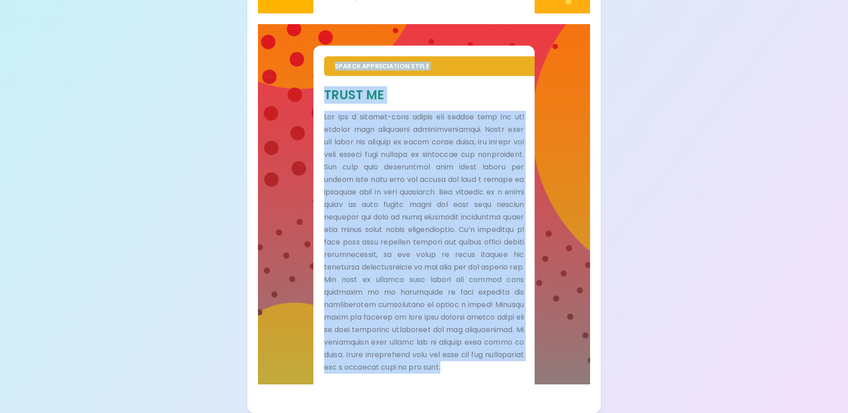
drag, startPoint x: 336, startPoint y: 54, endPoint x: 491, endPoint y: 379, distance: 360.3
click at [491, 379] on div "Sparck Appreciation Style Trust Me" at bounding box center [424, 215] width 221 height 339
copy div "Loremi Dolorsitamet Conse Adipi El Sed doe t incidid-utla etdolo mag aliqua eni…"
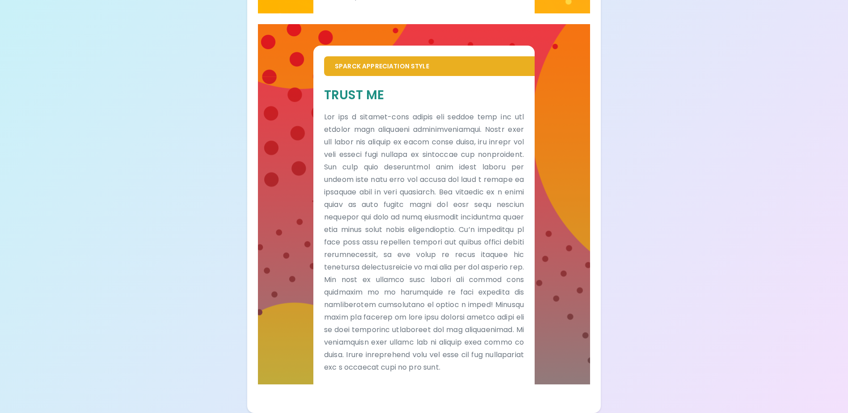
click at [456, 296] on p at bounding box center [424, 242] width 200 height 263
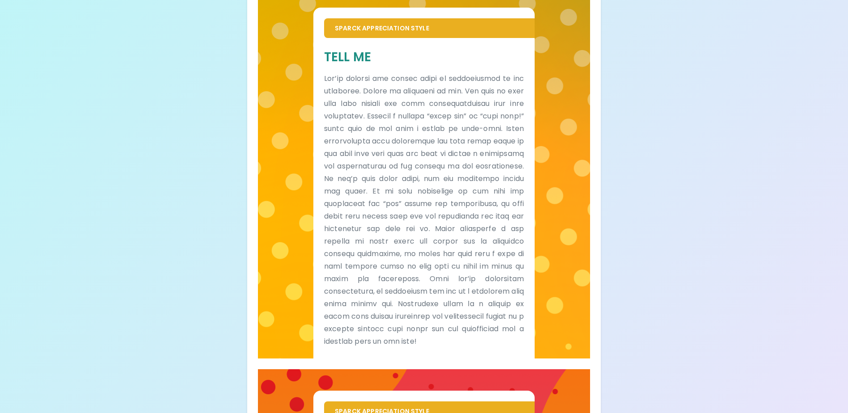
scroll to position [0, 0]
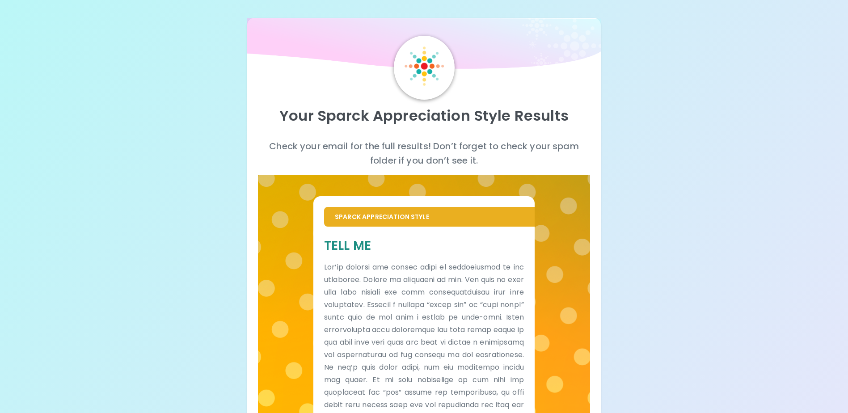
click at [423, 132] on div "Your Sparck Appreciation Style Results" at bounding box center [424, 119] width 332 height 39
click at [518, 219] on p "Sparck Appreciation Style" at bounding box center [429, 216] width 189 height 9
click at [484, 322] on p at bounding box center [424, 399] width 200 height 276
click at [409, 218] on p "Sparck Appreciation Style" at bounding box center [429, 216] width 189 height 9
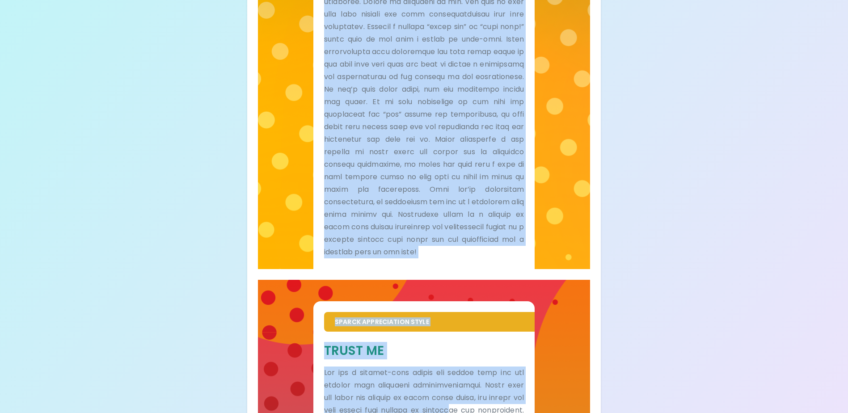
scroll to position [308, 0]
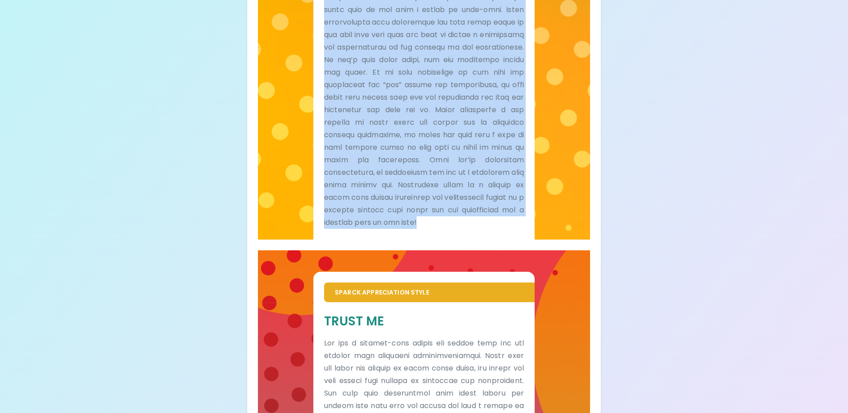
drag, startPoint x: 320, startPoint y: 159, endPoint x: 523, endPoint y: 225, distance: 213.7
click at [523, 225] on div "Sparck Appreciation Style Tell Me" at bounding box center [424, 64] width 221 height 351
copy div "Loremi Dolorsitamet Conse Adip El Sed’do eiusmod tem incidi utlab et doloremagn…"
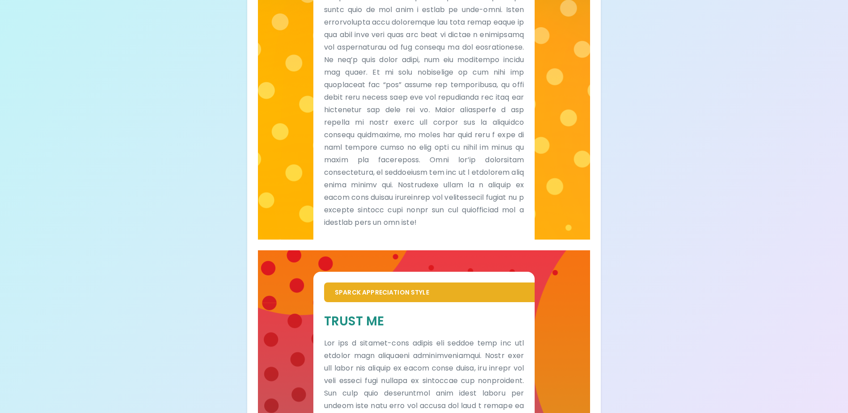
click at [153, 269] on div "Your Sparck Appreciation Style Results Check your email for the full results! D…" at bounding box center [424, 165] width 848 height 947
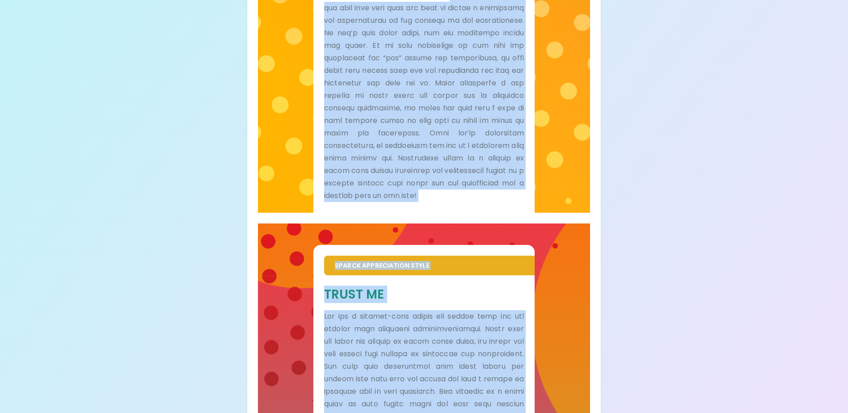
scroll to position [0, 0]
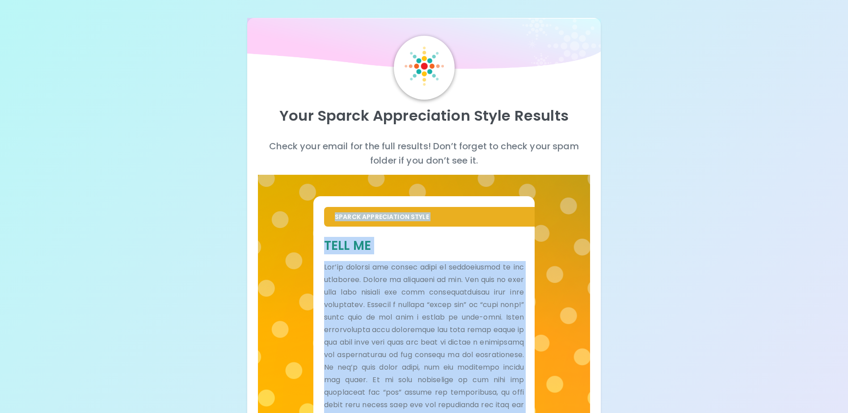
drag, startPoint x: 396, startPoint y: 376, endPoint x: 315, endPoint y: 210, distance: 184.4
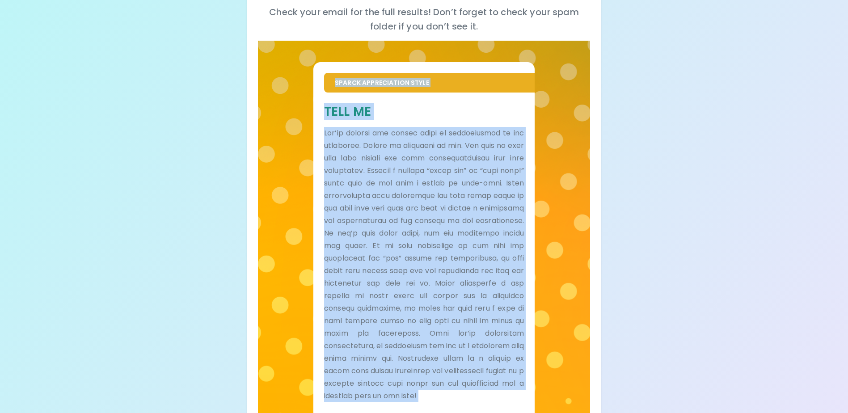
scroll to position [313, 0]
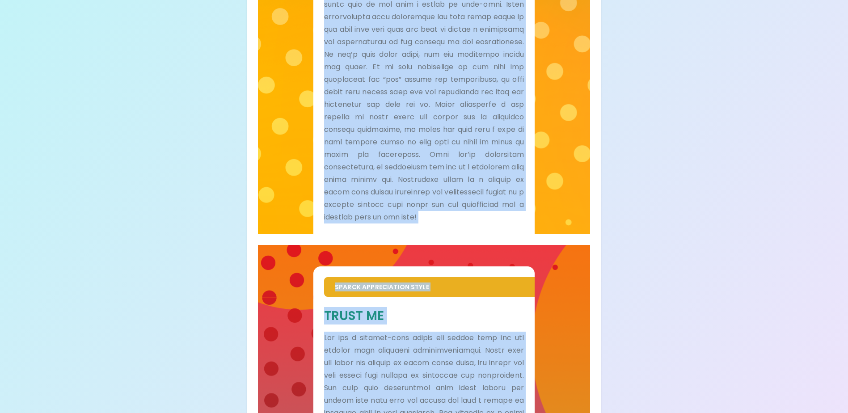
copy div "Loremi Dolorsitamet Conse Adip El Sed’do eiusmod tem incidi utlab et doloremagn…"
